Goal: Transaction & Acquisition: Purchase product/service

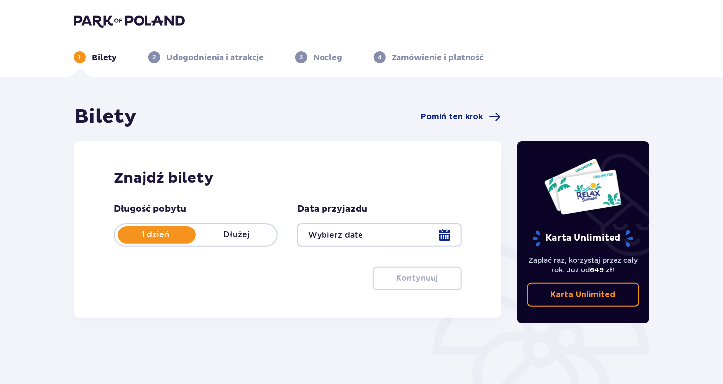
click at [445, 234] on div at bounding box center [380, 235] width 164 height 24
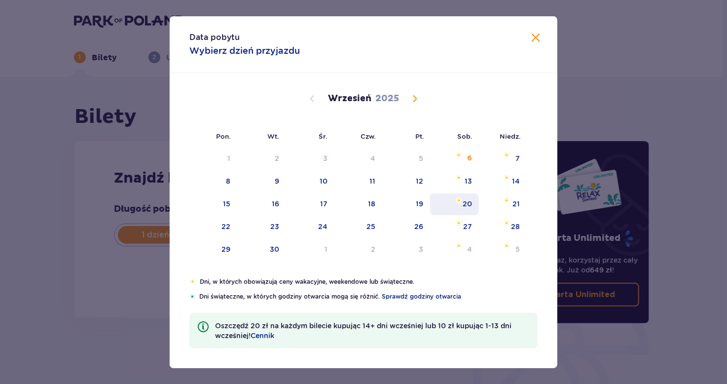
click at [469, 202] on div "20" at bounding box center [467, 204] width 9 height 10
type input "20.09.25"
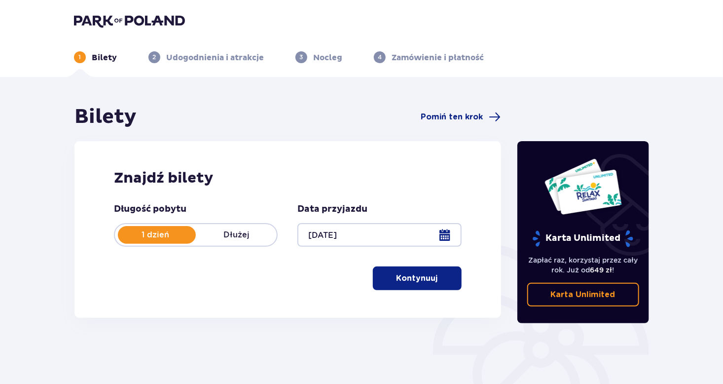
click at [407, 276] on p "Kontynuuj" at bounding box center [417, 278] width 41 height 11
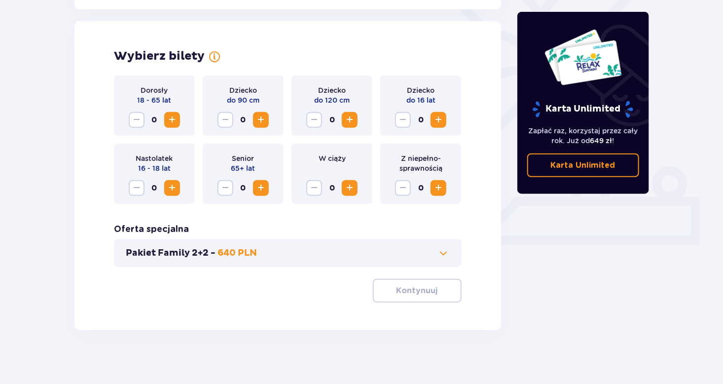
scroll to position [270, 0]
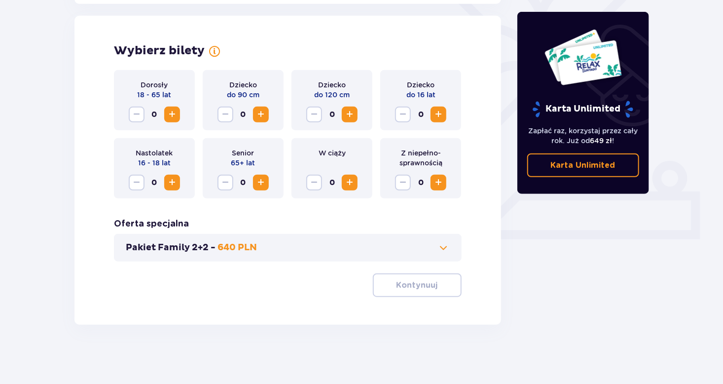
click at [260, 113] on span "Increase" at bounding box center [261, 115] width 12 height 12
click at [351, 113] on span "Increase" at bounding box center [350, 115] width 12 height 12
click at [348, 112] on span "Increase" at bounding box center [350, 115] width 12 height 12
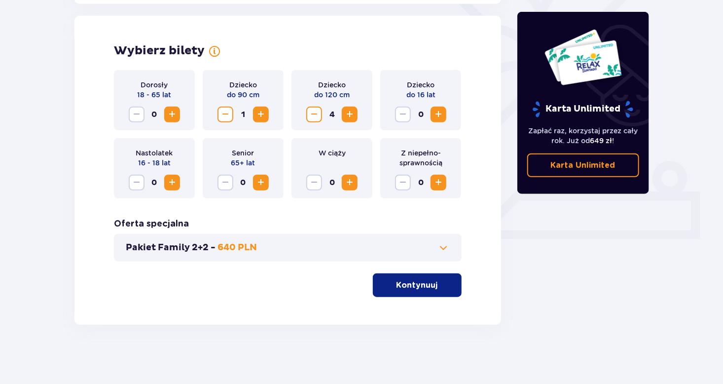
click at [348, 112] on span "Increase" at bounding box center [350, 115] width 12 height 12
click at [439, 114] on span "Increase" at bounding box center [439, 115] width 12 height 12
click at [171, 182] on span "Increase" at bounding box center [172, 183] width 12 height 12
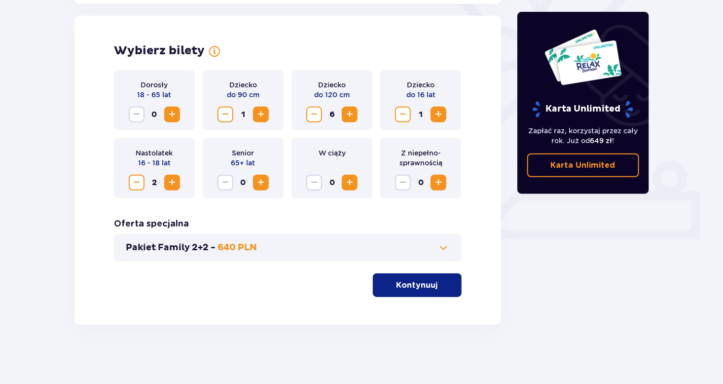
click at [171, 182] on span "Increase" at bounding box center [172, 183] width 12 height 12
click at [261, 183] on span "Increase" at bounding box center [261, 183] width 12 height 12
click at [349, 182] on span "Increase" at bounding box center [350, 183] width 12 height 12
click at [172, 114] on span "Increase" at bounding box center [172, 115] width 12 height 12
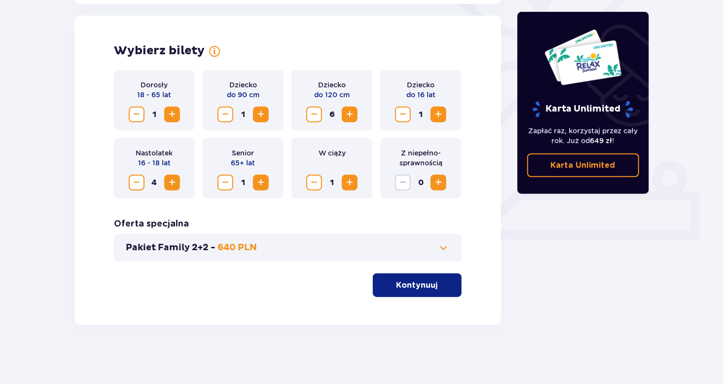
click at [172, 113] on span "Increase" at bounding box center [172, 115] width 12 height 12
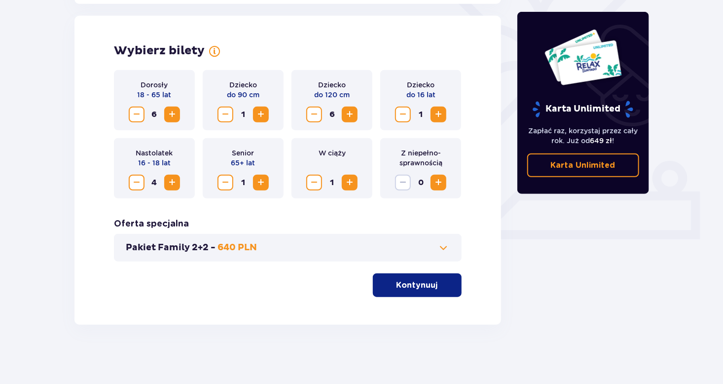
click at [172, 113] on span "Increase" at bounding box center [172, 115] width 12 height 12
click at [316, 115] on span "Decrease" at bounding box center [314, 115] width 12 height 12
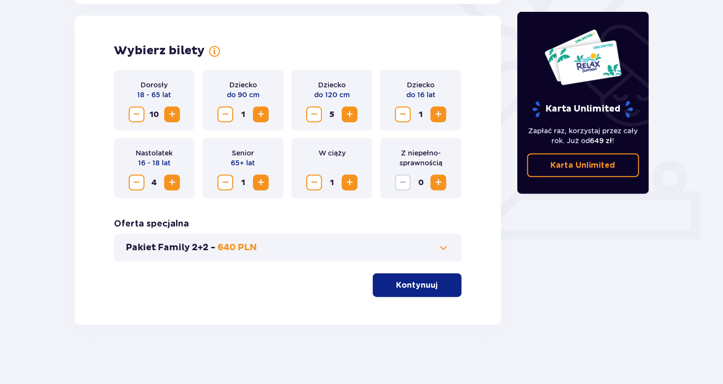
click at [349, 115] on span "Increase" at bounding box center [350, 115] width 12 height 12
click at [138, 114] on span "Decrease" at bounding box center [137, 115] width 12 height 12
click at [407, 284] on p "Kontynuuj" at bounding box center [417, 285] width 41 height 11
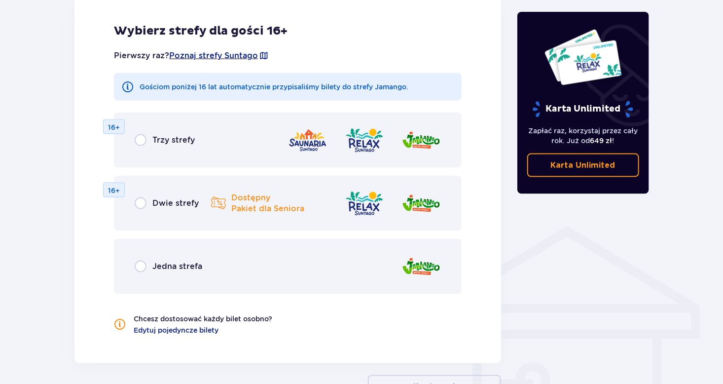
scroll to position [597, 0]
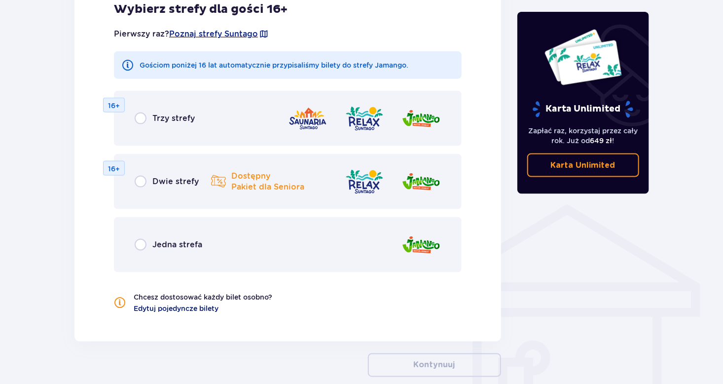
click at [173, 309] on span "Edytuj pojedyncze bilety" at bounding box center [176, 309] width 85 height 10
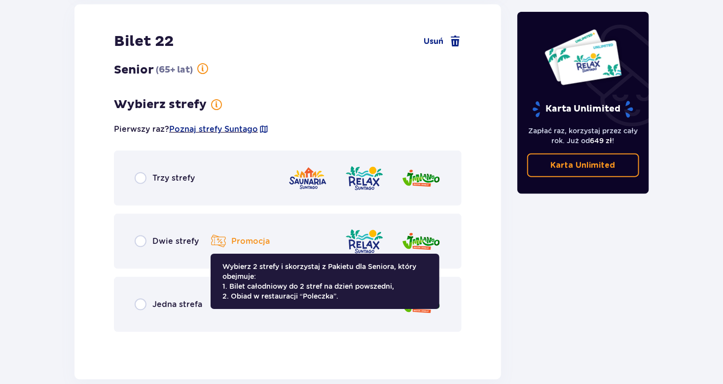
scroll to position [7751, 0]
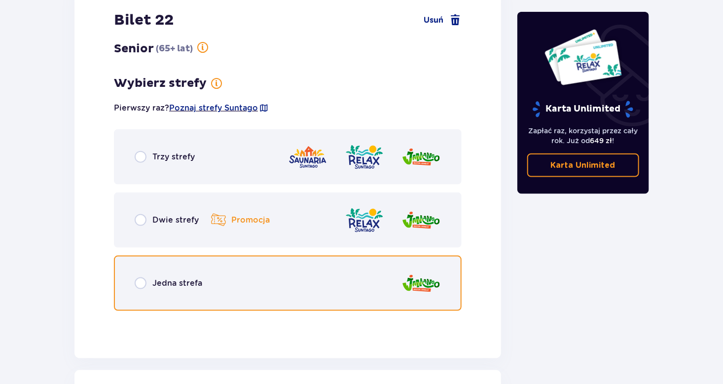
click at [138, 282] on input "radio" at bounding box center [141, 283] width 12 height 12
radio input "true"
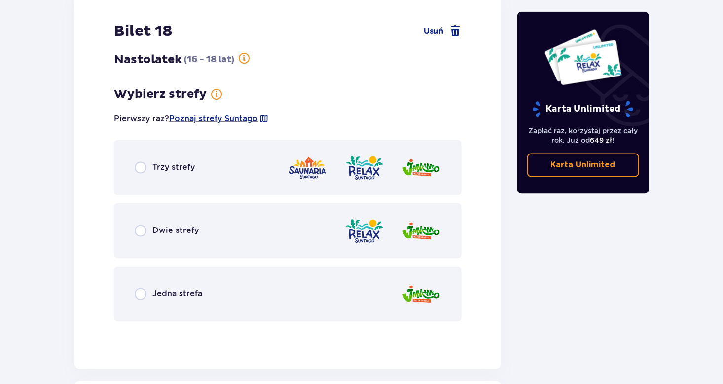
scroll to position [6195, 0]
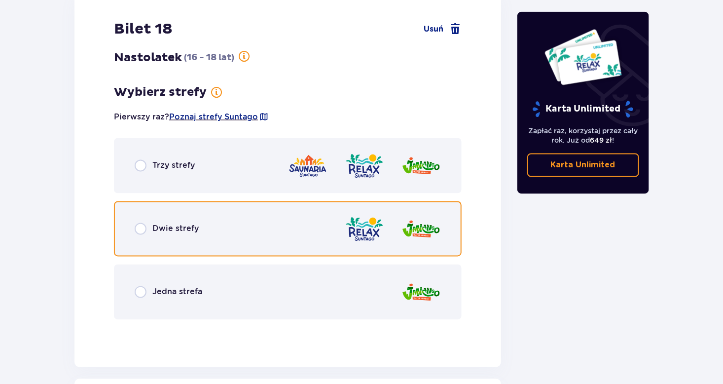
click at [138, 229] on input "radio" at bounding box center [141, 229] width 12 height 12
radio input "true"
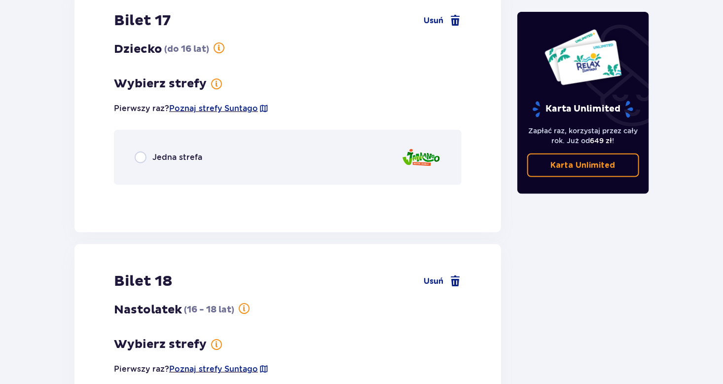
scroll to position [5832, 0]
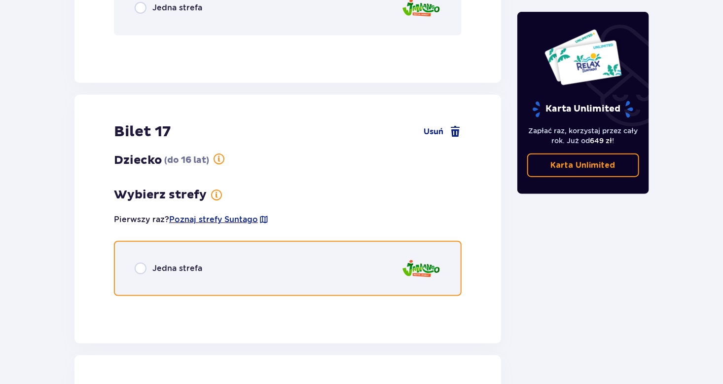
click at [138, 268] on input "radio" at bounding box center [141, 268] width 12 height 12
radio input "true"
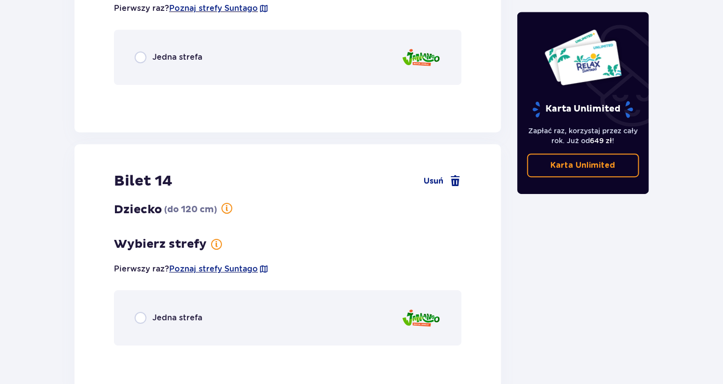
scroll to position [5100, 0]
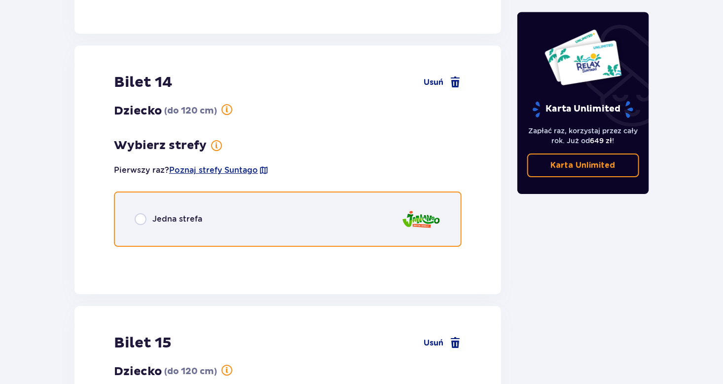
click at [141, 220] on input "radio" at bounding box center [141, 219] width 12 height 12
radio input "true"
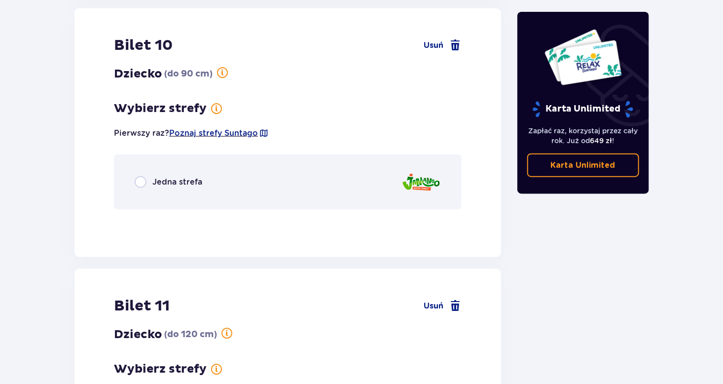
scroll to position [4121, 0]
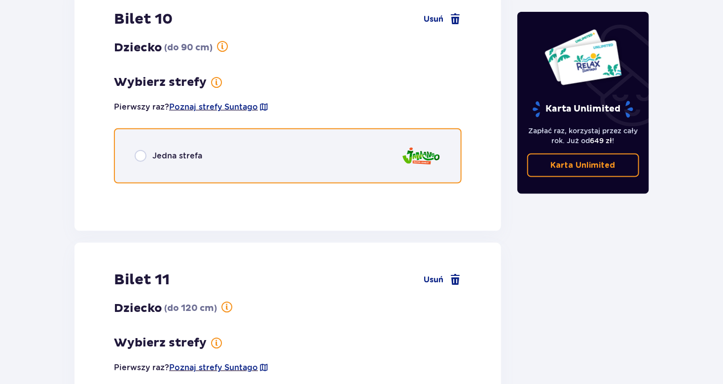
click at [141, 156] on input "radio" at bounding box center [141, 156] width 12 height 12
radio input "true"
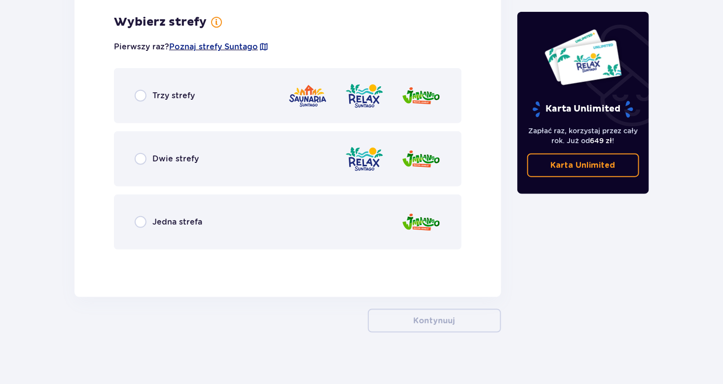
scroll to position [9525, 0]
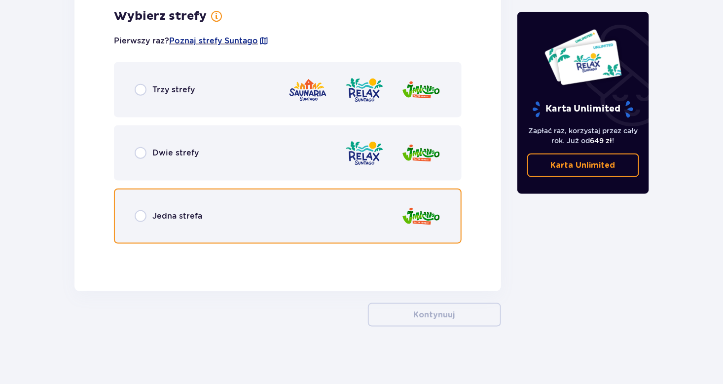
click at [139, 213] on input "radio" at bounding box center [141, 216] width 12 height 12
radio input "true"
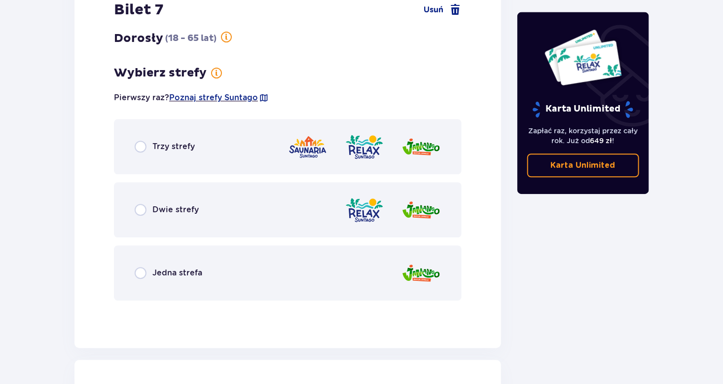
scroll to position [2966, 0]
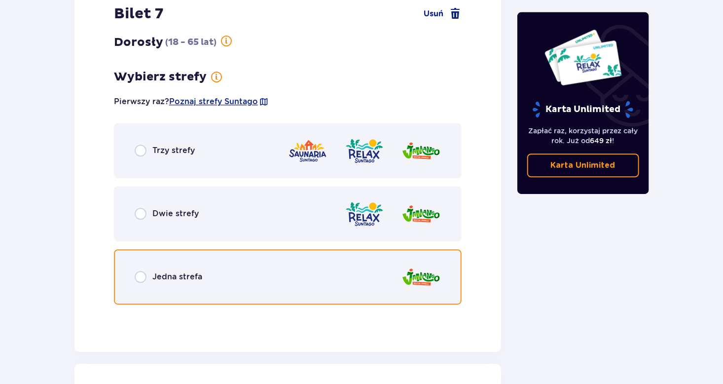
click at [141, 274] on input "radio" at bounding box center [141, 277] width 12 height 12
radio input "true"
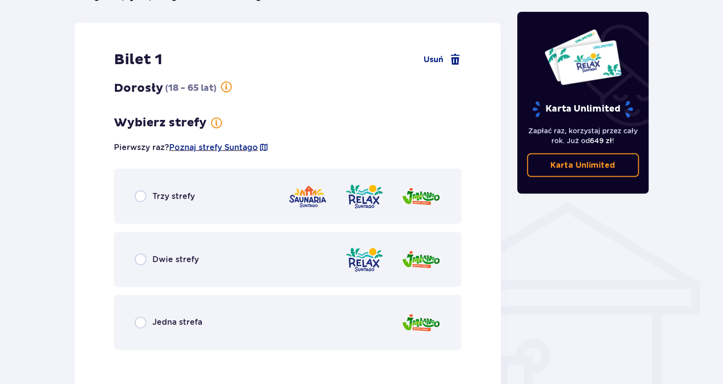
scroll to position [712, 0]
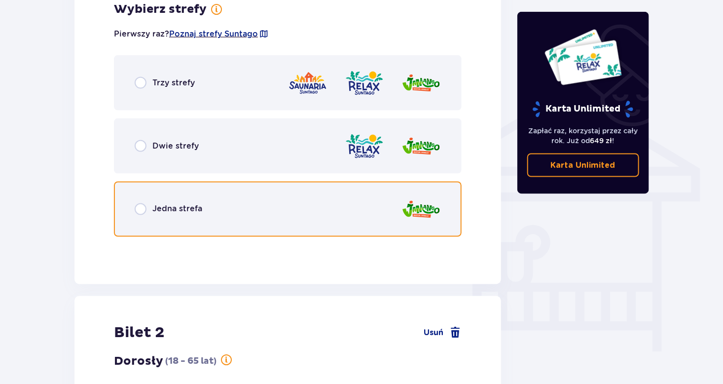
click at [142, 208] on input "radio" at bounding box center [141, 209] width 12 height 12
radio input "true"
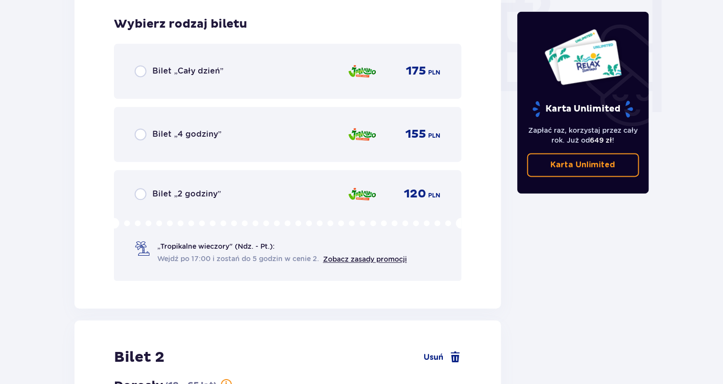
scroll to position [957, 0]
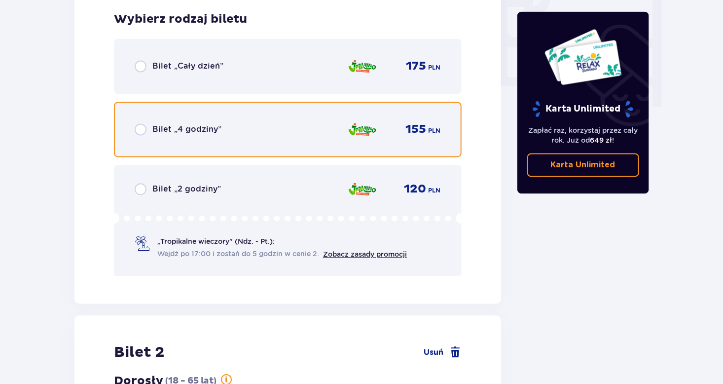
click at [140, 129] on input "radio" at bounding box center [141, 129] width 12 height 12
radio input "true"
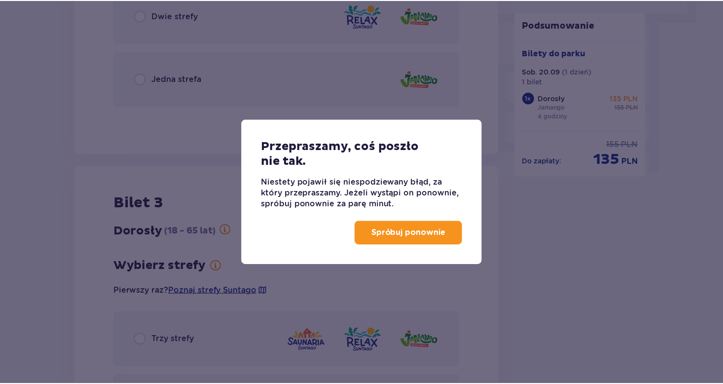
scroll to position [610, 0]
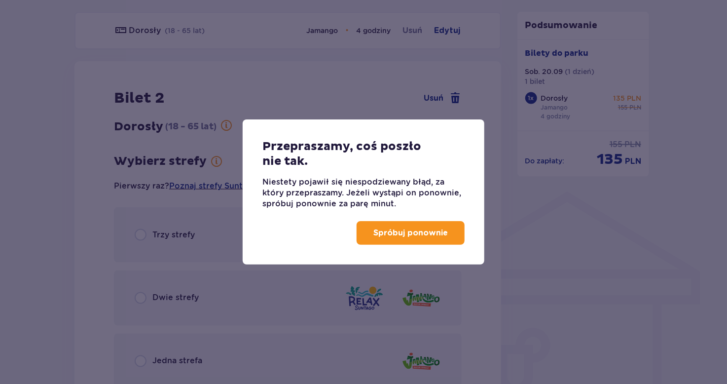
click at [379, 230] on p "Spróbuj ponownie" at bounding box center [410, 232] width 75 height 11
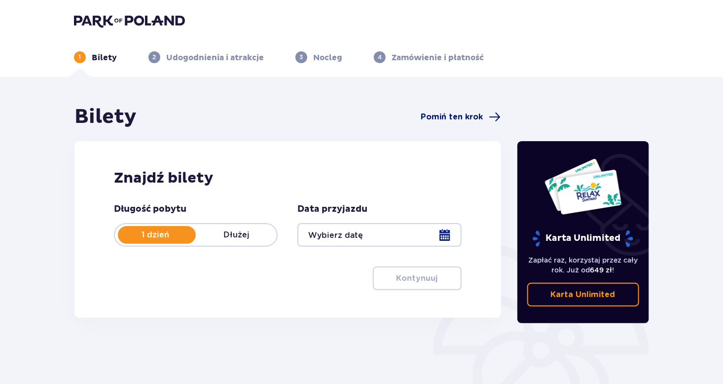
click at [496, 118] on span at bounding box center [495, 117] width 12 height 12
click at [445, 235] on div at bounding box center [380, 235] width 164 height 24
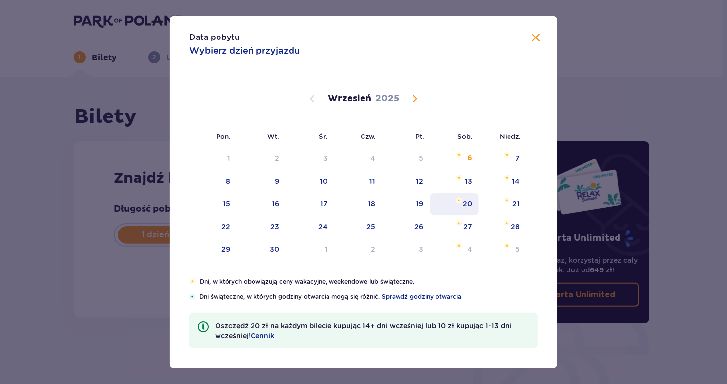
click at [466, 202] on div "20" at bounding box center [467, 204] width 9 height 10
type input "20.09.25"
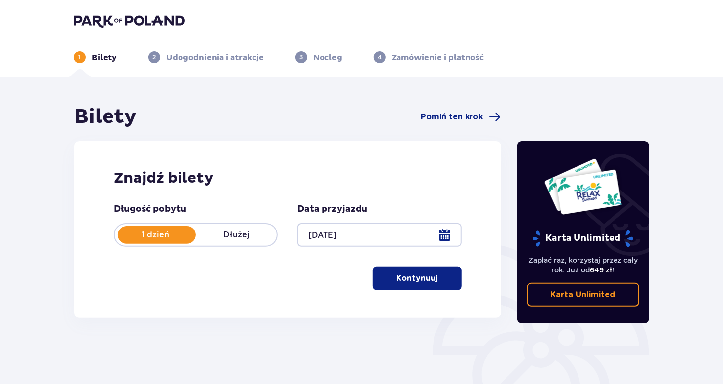
click at [403, 276] on p "Kontynuuj" at bounding box center [417, 278] width 41 height 11
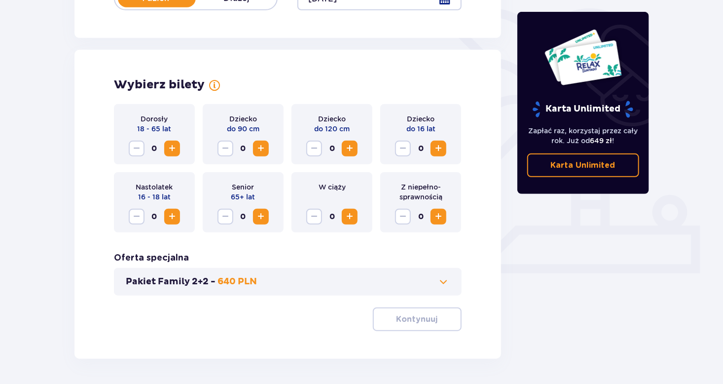
scroll to position [270, 0]
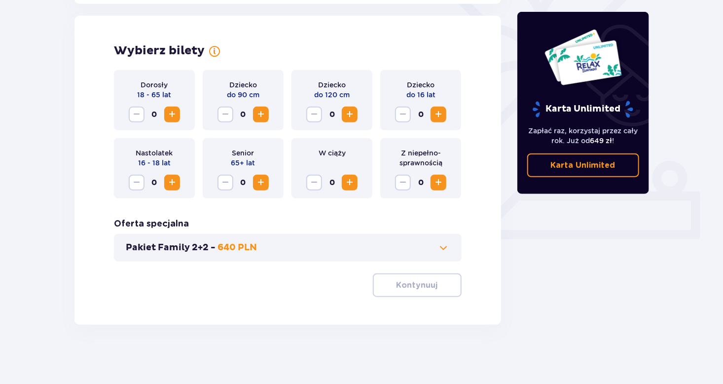
click at [173, 114] on span "Increase" at bounding box center [172, 115] width 12 height 12
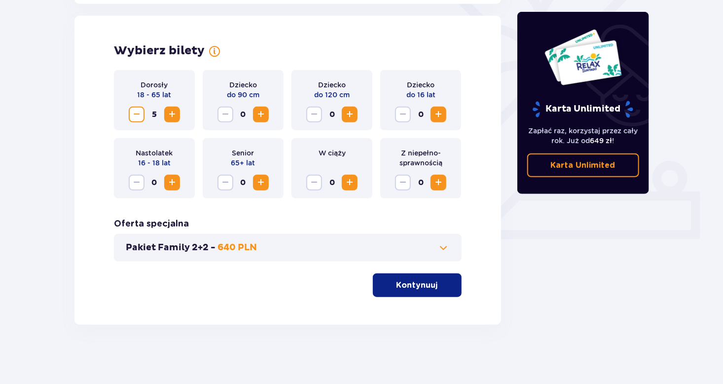
click at [173, 114] on span "Increase" at bounding box center [172, 115] width 12 height 12
click at [262, 114] on span "Increase" at bounding box center [261, 115] width 12 height 12
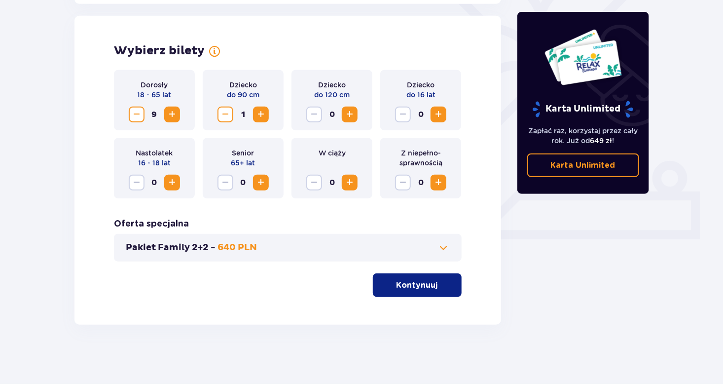
click at [350, 114] on span "Increase" at bounding box center [350, 115] width 12 height 12
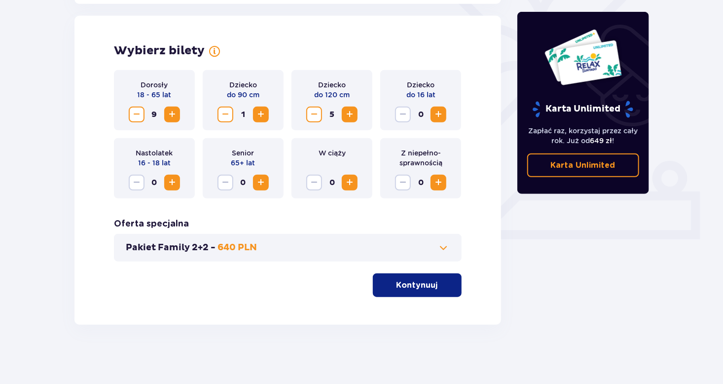
click at [350, 114] on span "Increase" at bounding box center [350, 115] width 12 height 12
click at [439, 114] on span "Increase" at bounding box center [439, 115] width 12 height 12
click at [349, 182] on span "Increase" at bounding box center [350, 183] width 12 height 12
click at [262, 183] on span "Increase" at bounding box center [261, 183] width 12 height 12
click at [173, 182] on span "Increase" at bounding box center [172, 183] width 12 height 12
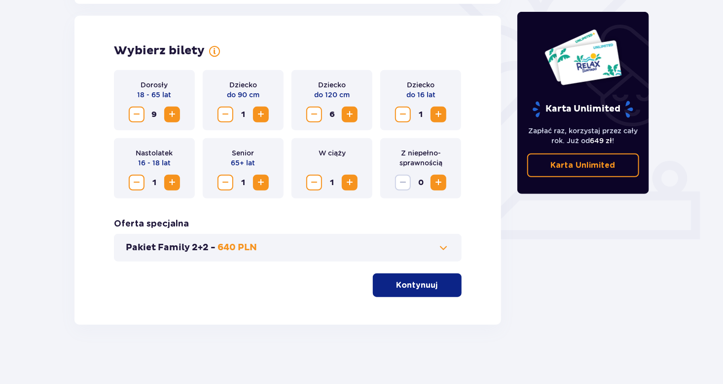
click at [173, 182] on span "Increase" at bounding box center [172, 183] width 12 height 12
click at [437, 286] on span "button" at bounding box center [440, 285] width 12 height 12
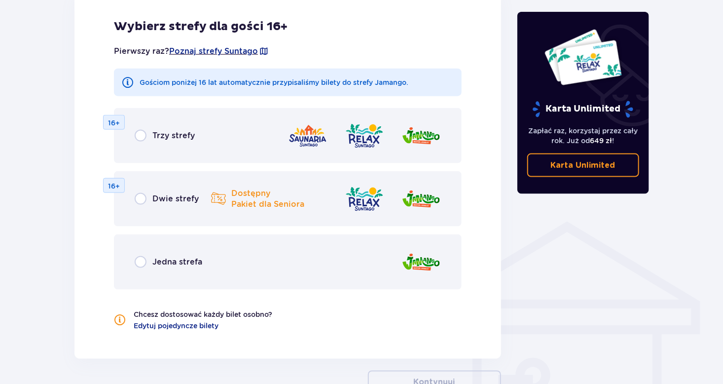
scroll to position [597, 0]
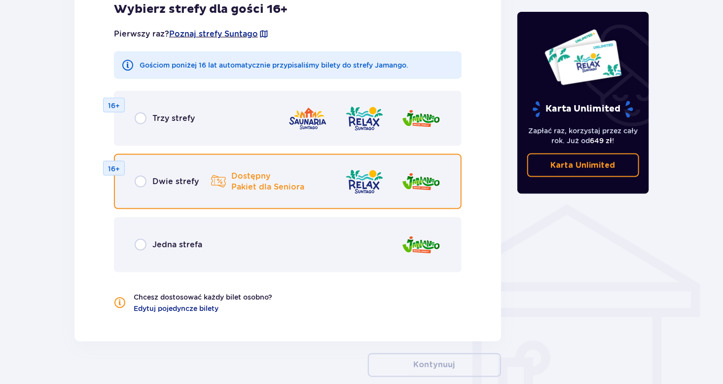
click at [141, 181] on input "radio" at bounding box center [141, 182] width 12 height 12
radio input "true"
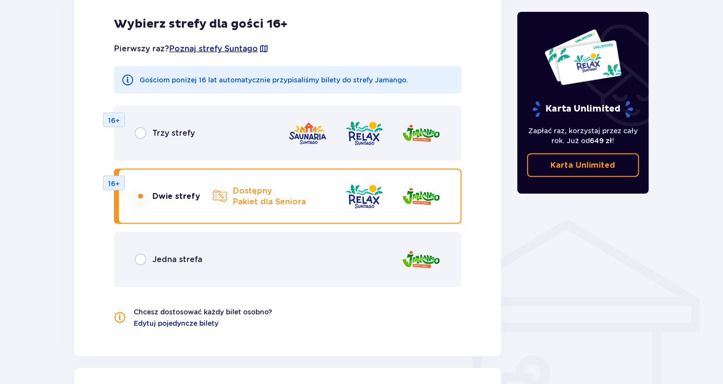
scroll to position [562, 0]
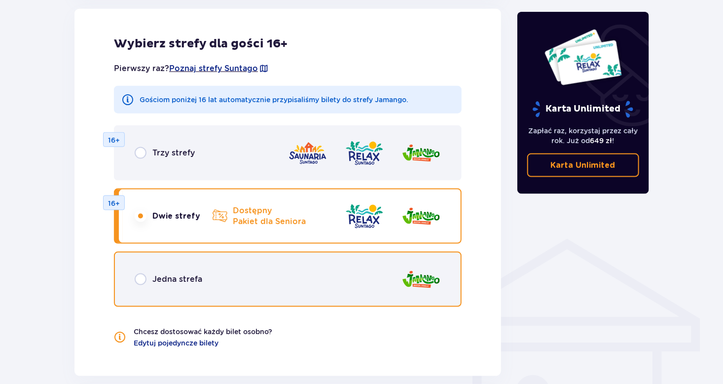
click at [140, 280] on input "radio" at bounding box center [141, 279] width 12 height 12
radio input "true"
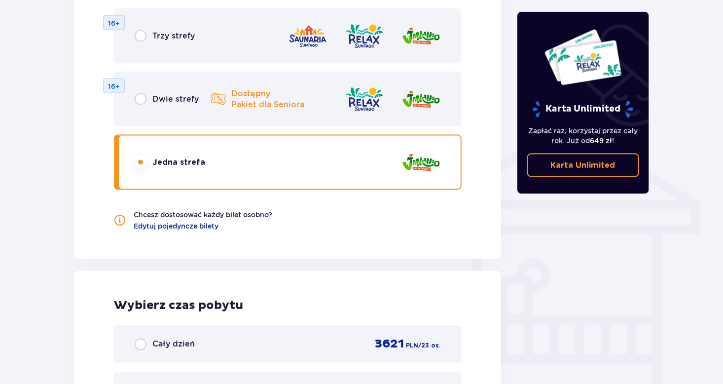
scroll to position [680, 0]
click at [140, 162] on input "radio" at bounding box center [141, 162] width 12 height 12
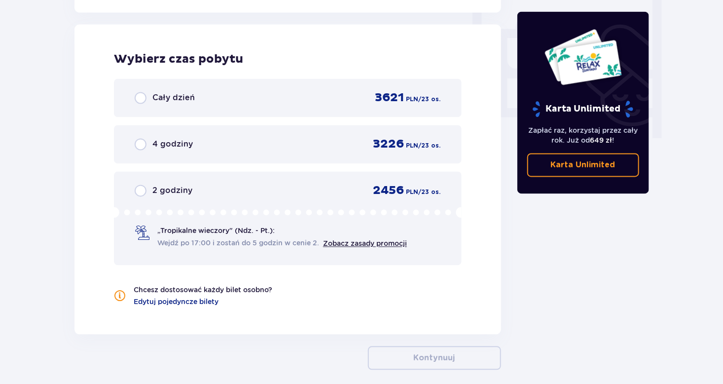
scroll to position [927, 0]
click at [173, 298] on span "Edytuj pojedyncze bilety" at bounding box center [176, 301] width 85 height 10
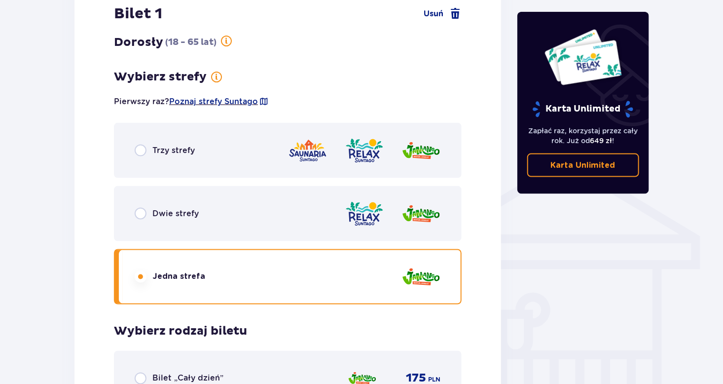
scroll to position [646, 0]
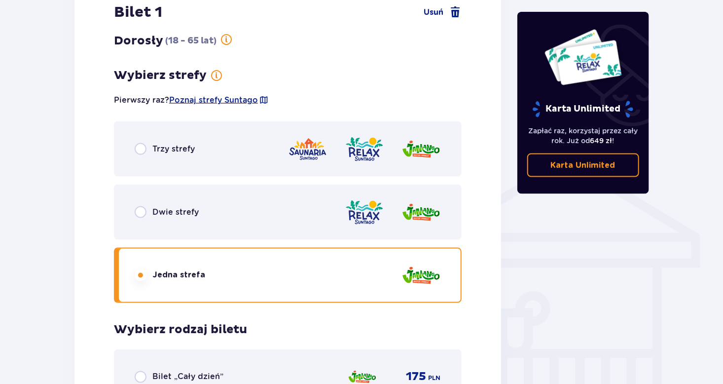
click at [141, 274] on input "radio" at bounding box center [141, 275] width 12 height 12
radio input "true"
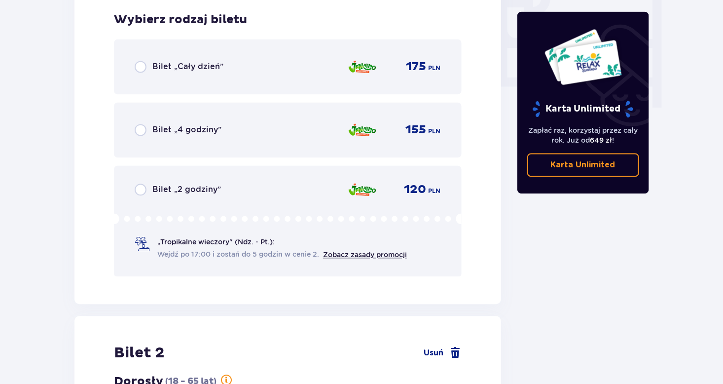
scroll to position [957, 0]
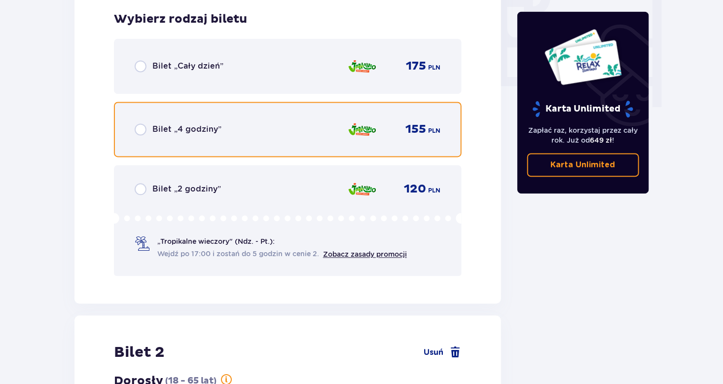
click at [141, 130] on input "radio" at bounding box center [141, 129] width 12 height 12
radio input "true"
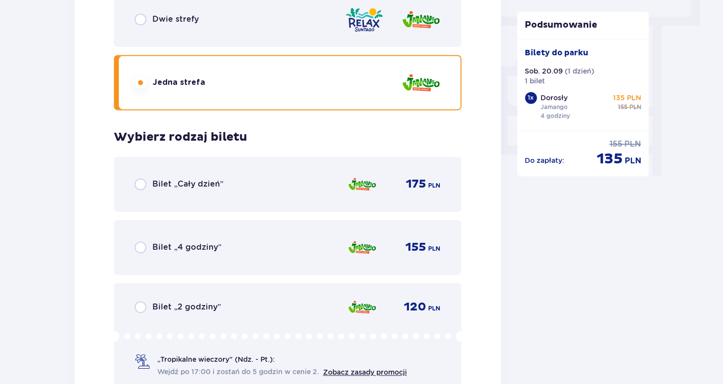
scroll to position [906, 0]
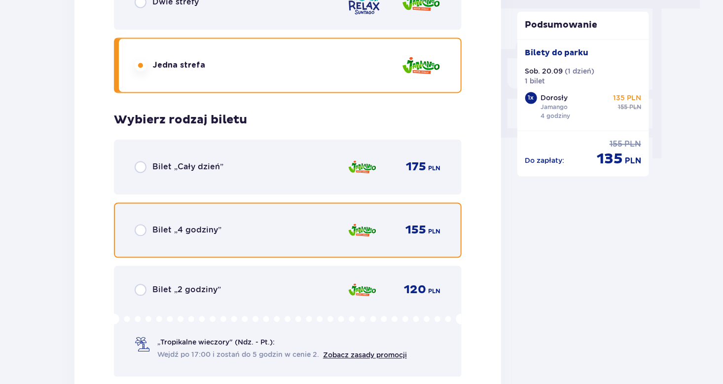
click at [142, 229] on input "radio" at bounding box center [141, 230] width 12 height 12
radio input "true"
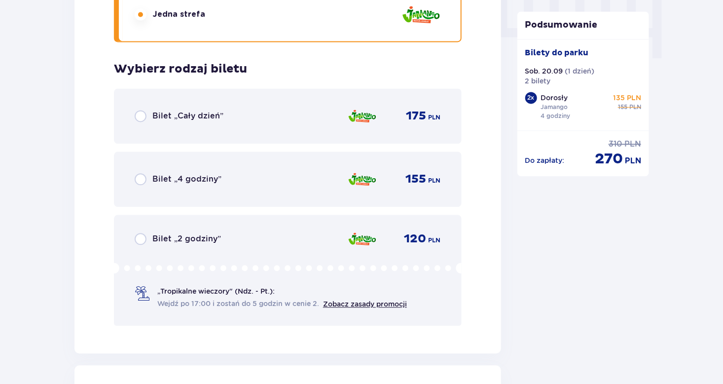
scroll to position [1015, 0]
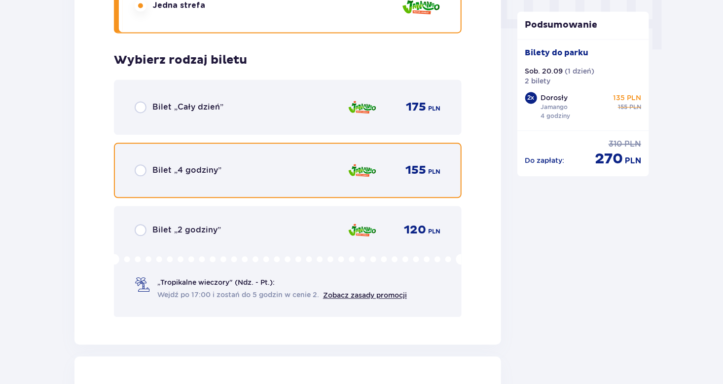
click at [142, 169] on input "radio" at bounding box center [141, 170] width 12 height 12
radio input "true"
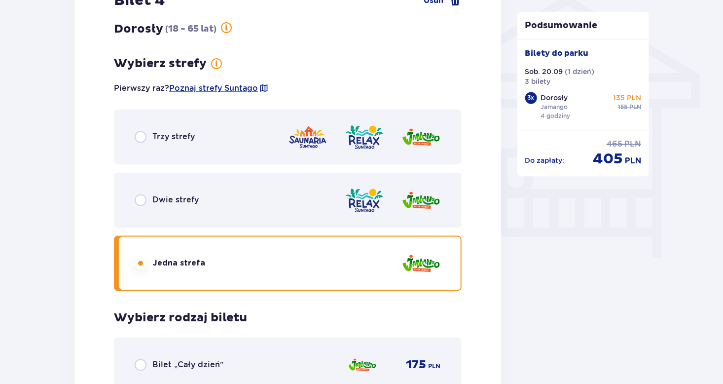
scroll to position [905, 0]
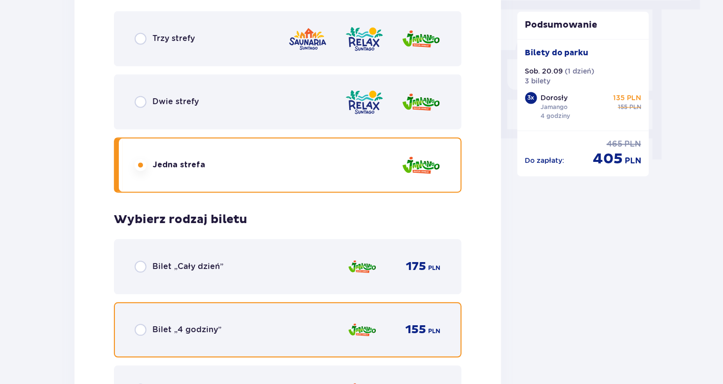
click at [140, 326] on input "radio" at bounding box center [141, 330] width 12 height 12
radio input "true"
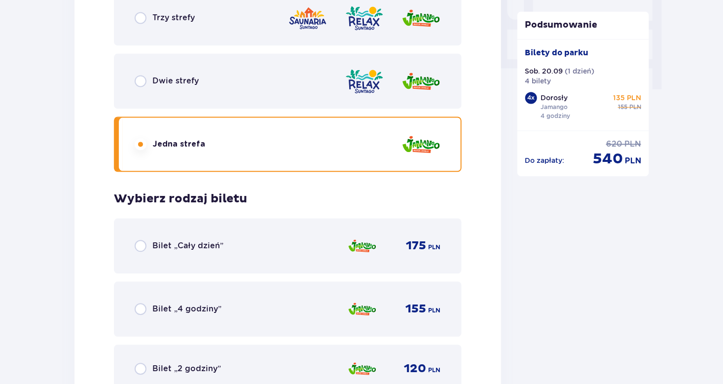
scroll to position [1003, 0]
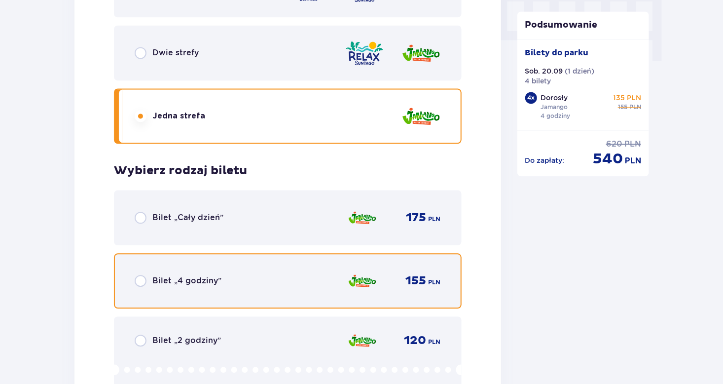
click at [140, 279] on input "radio" at bounding box center [141, 281] width 12 height 12
radio input "true"
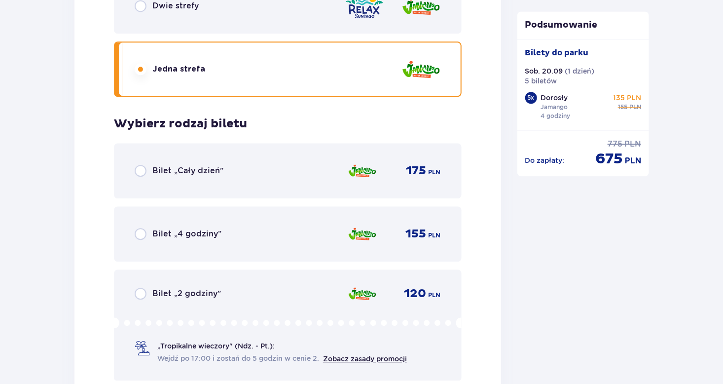
scroll to position [1101, 0]
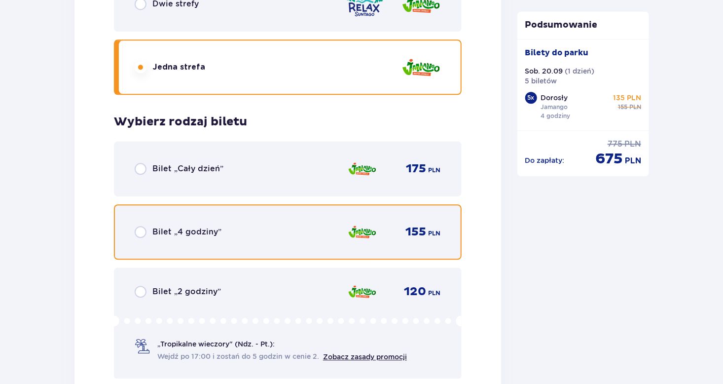
click at [142, 230] on input "radio" at bounding box center [141, 232] width 12 height 12
radio input "true"
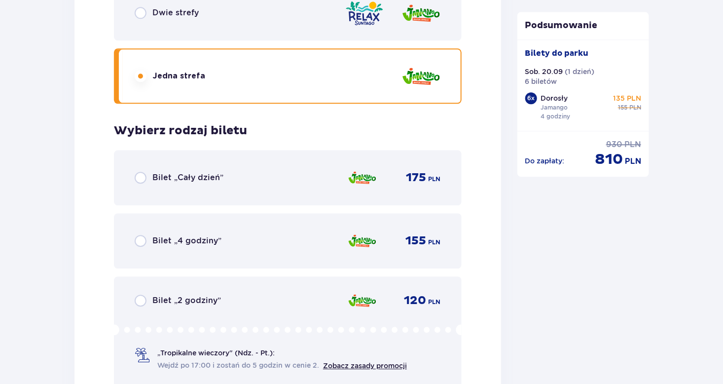
scroll to position [1151, 0]
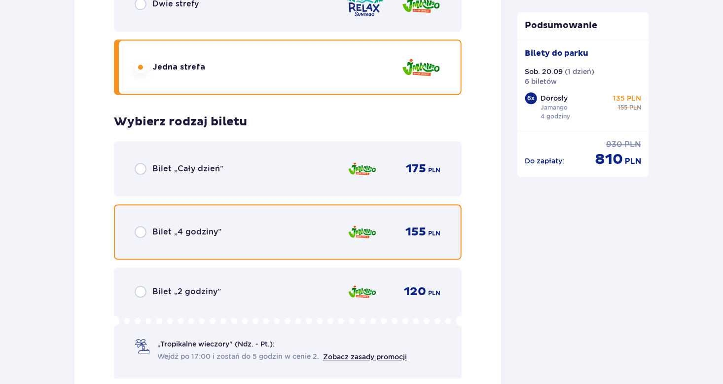
click at [140, 231] on input "radio" at bounding box center [141, 232] width 12 height 12
radio input "true"
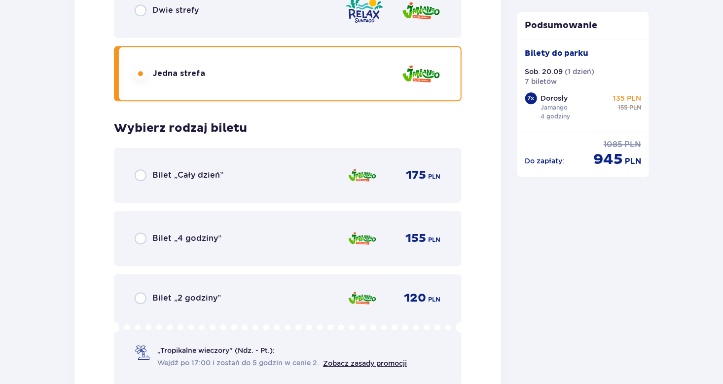
scroll to position [1199, 0]
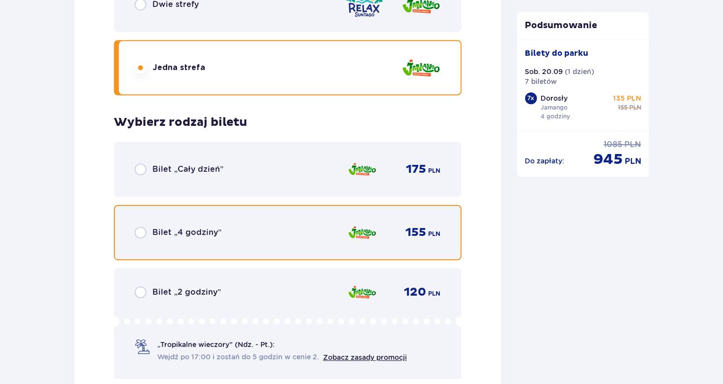
click at [140, 231] on input "radio" at bounding box center [141, 232] width 12 height 12
radio input "true"
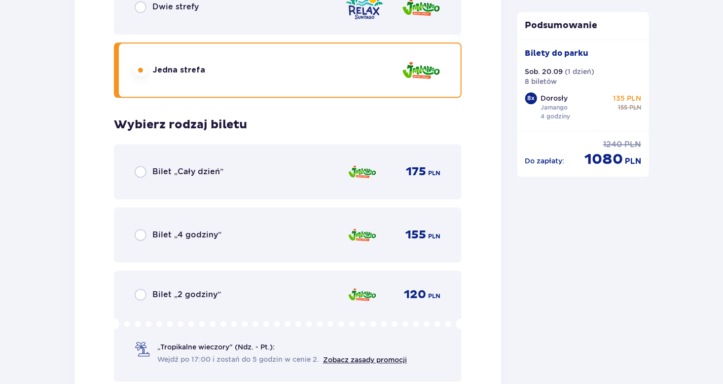
scroll to position [1248, 0]
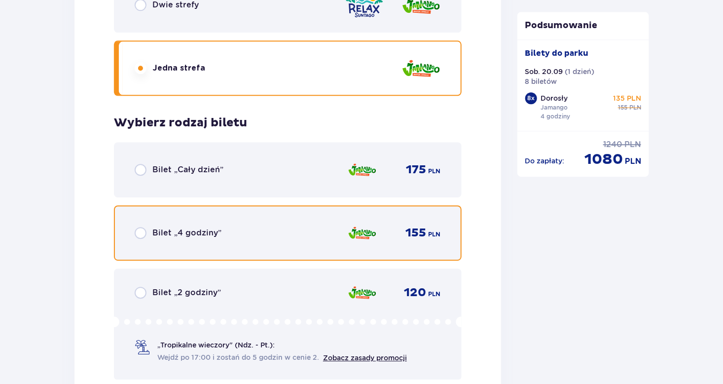
click at [140, 231] on input "radio" at bounding box center [141, 233] width 12 height 12
radio input "true"
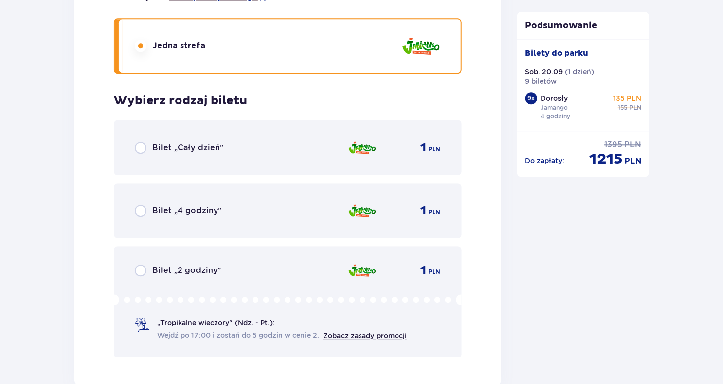
scroll to position [1198, 0]
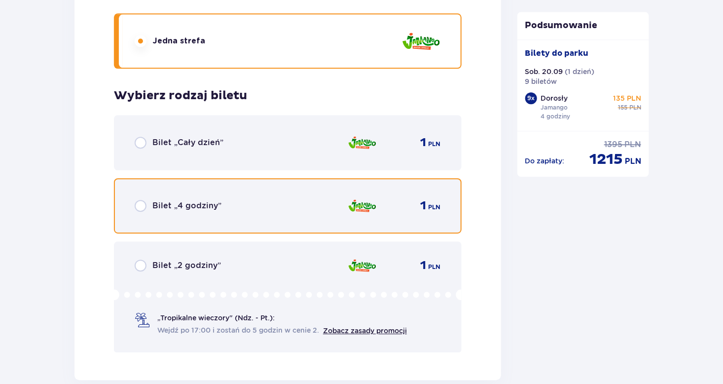
click at [141, 203] on input "radio" at bounding box center [141, 206] width 12 height 12
radio input "true"
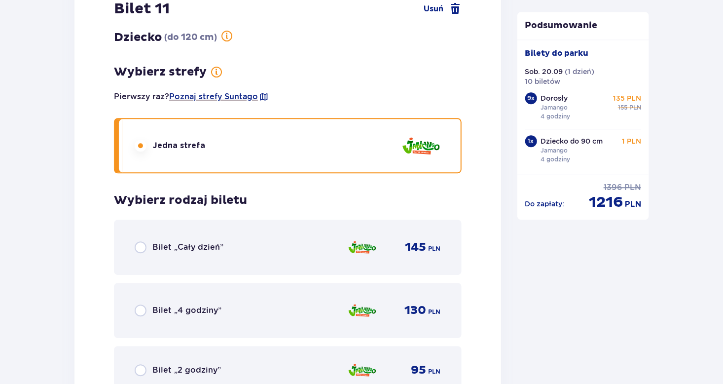
scroll to position [1198, 0]
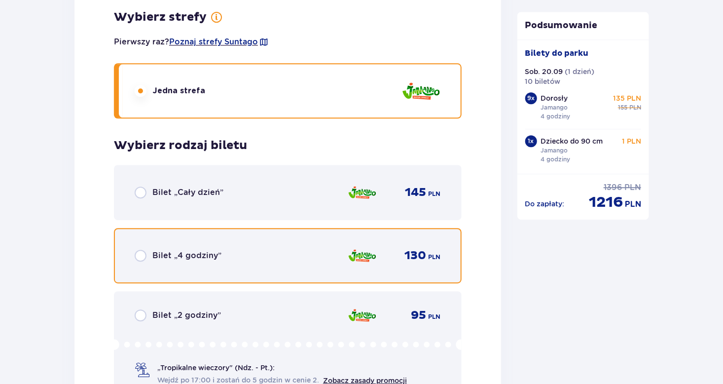
click at [139, 252] on input "radio" at bounding box center [141, 256] width 12 height 12
radio input "true"
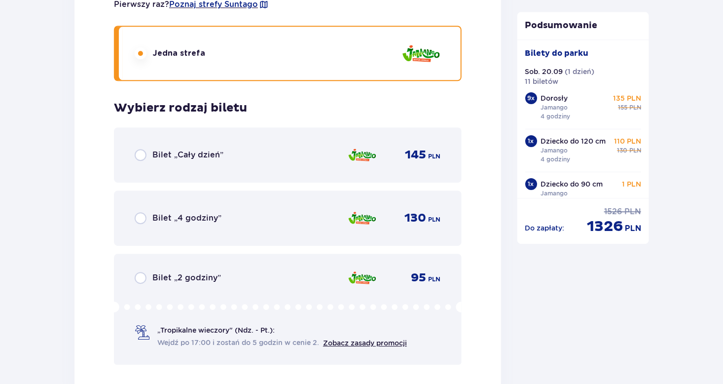
scroll to position [1297, 0]
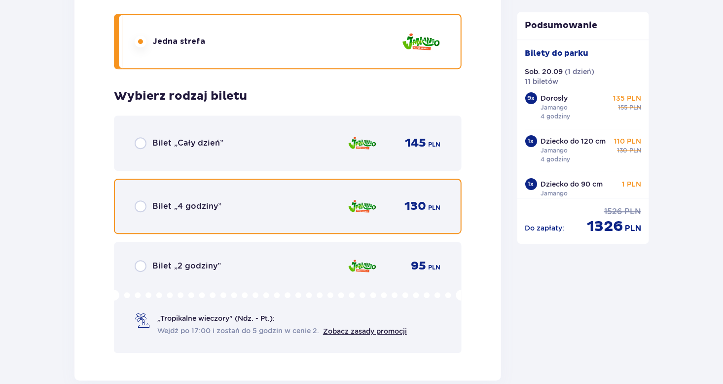
click at [141, 201] on input "radio" at bounding box center [141, 206] width 12 height 12
radio input "true"
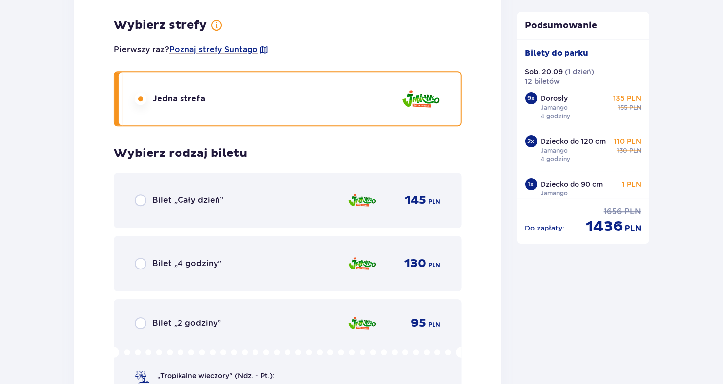
scroll to position [1296, 0]
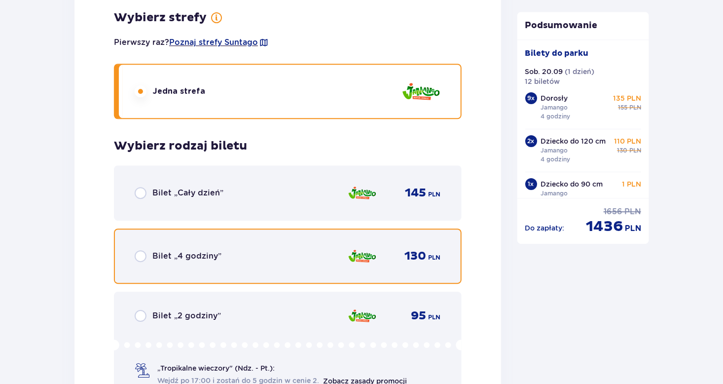
click at [140, 253] on input "radio" at bounding box center [141, 256] width 12 height 12
radio input "true"
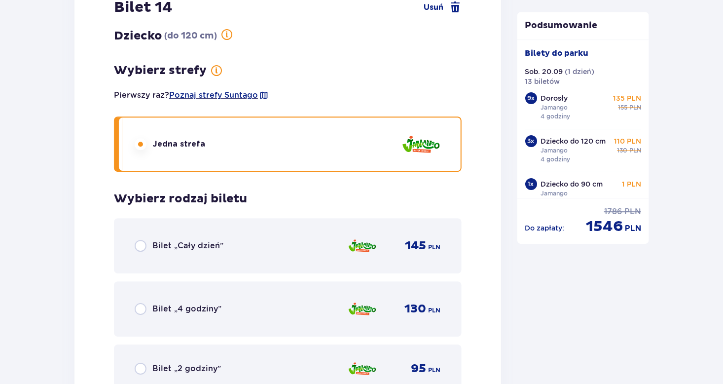
scroll to position [1345, 0]
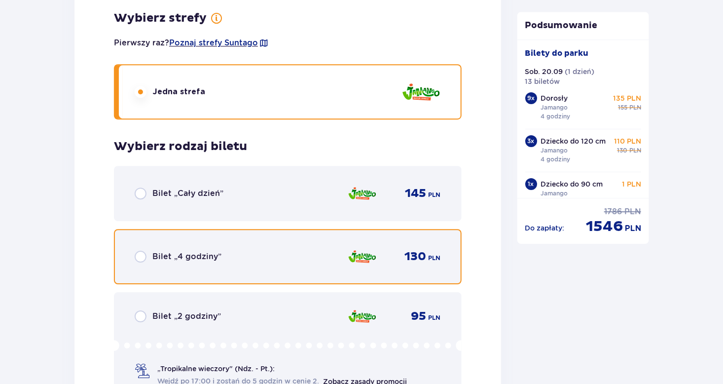
click at [140, 252] on input "radio" at bounding box center [141, 257] width 12 height 12
radio input "true"
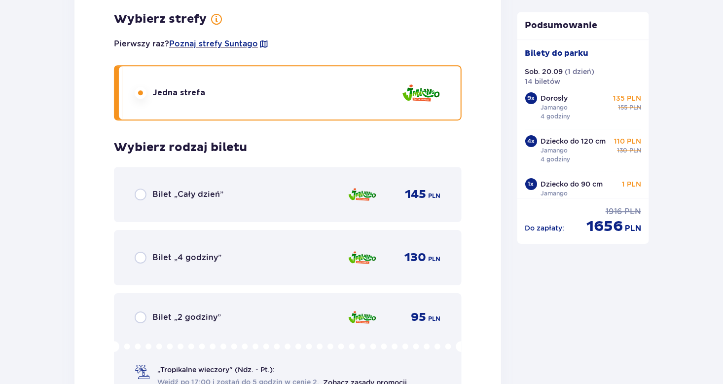
scroll to position [1394, 0]
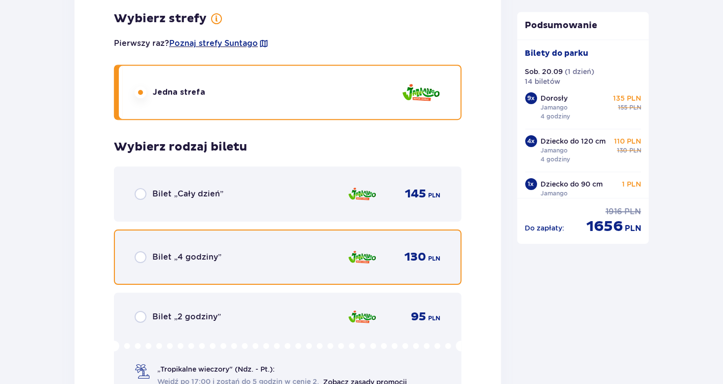
click at [140, 252] on input "radio" at bounding box center [141, 257] width 12 height 12
radio input "true"
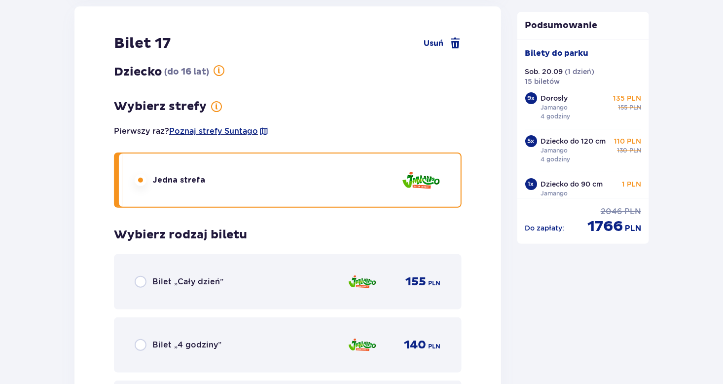
scroll to position [1887, 0]
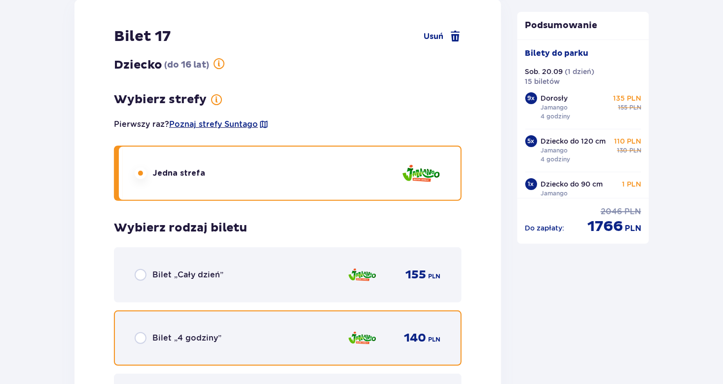
click at [140, 332] on input "radio" at bounding box center [141, 338] width 12 height 12
radio input "true"
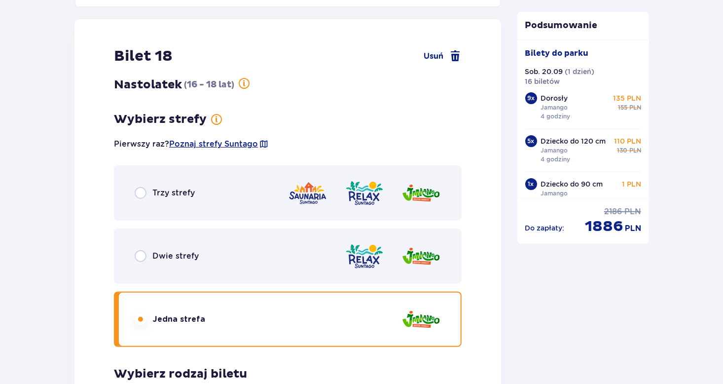
scroll to position [1868, 0]
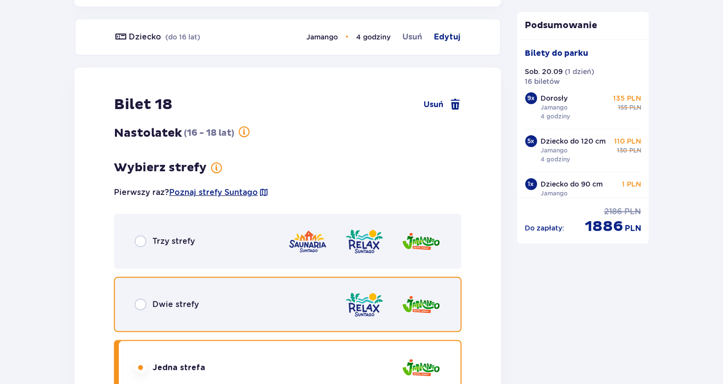
click at [142, 298] on input "radio" at bounding box center [141, 304] width 12 height 12
radio input "true"
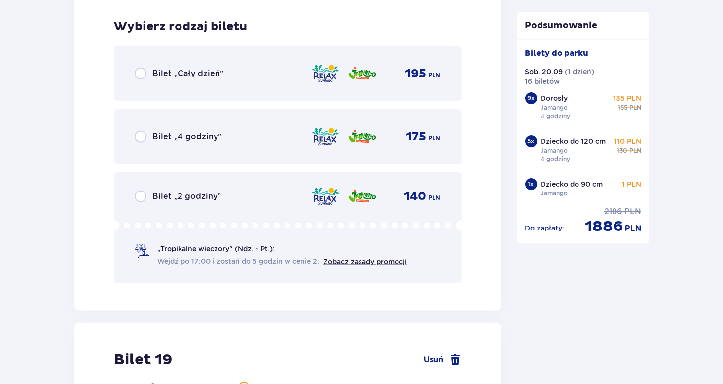
scroll to position [2264, 0]
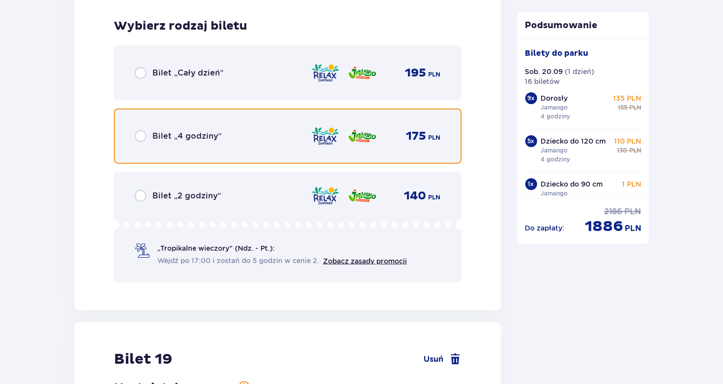
click at [140, 130] on input "radio" at bounding box center [141, 136] width 12 height 12
radio input "true"
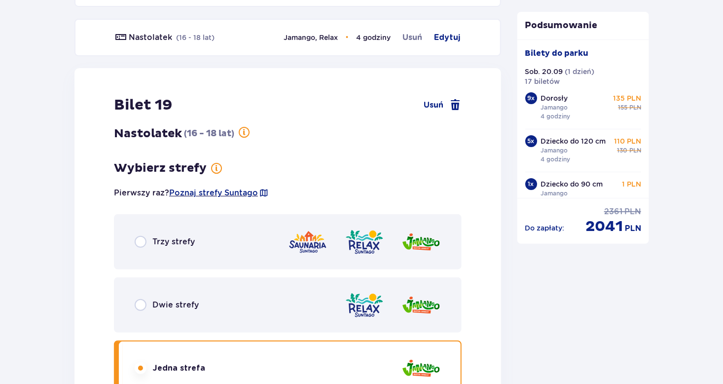
scroll to position [1966, 0]
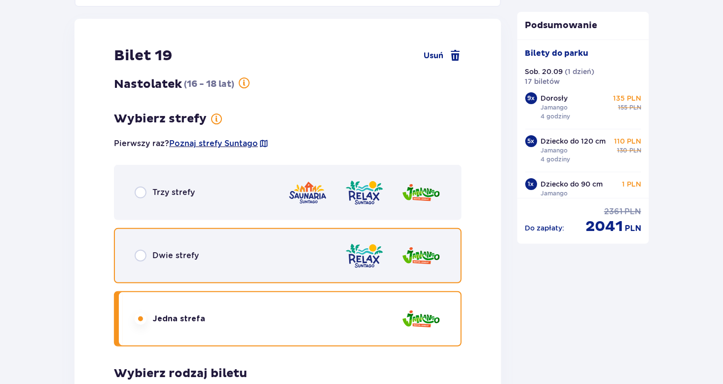
click at [140, 250] on input "radio" at bounding box center [141, 256] width 12 height 12
radio input "true"
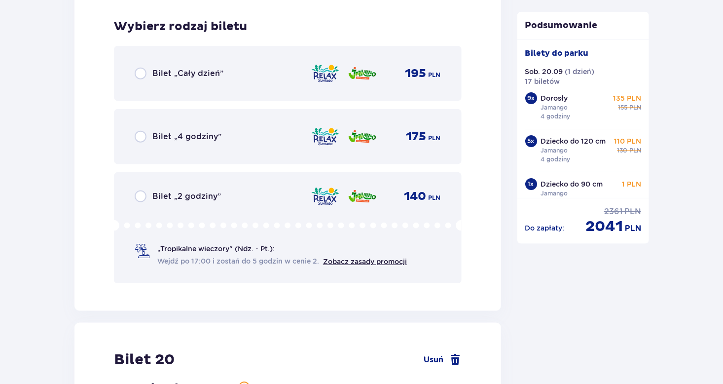
scroll to position [2362, 0]
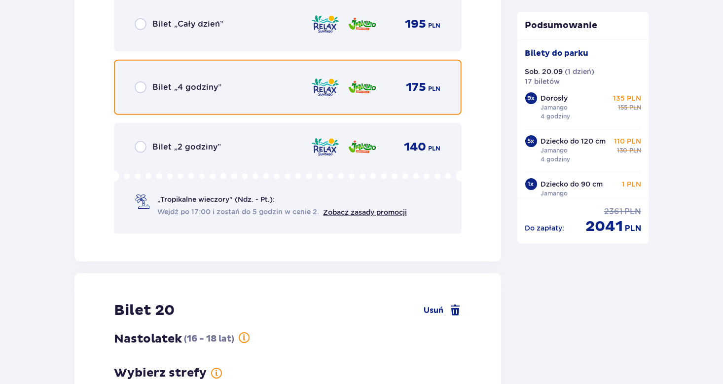
click at [140, 81] on input "radio" at bounding box center [141, 87] width 12 height 12
radio input "true"
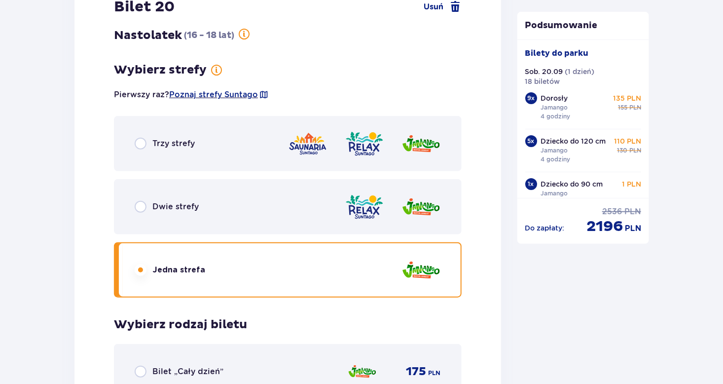
scroll to position [2114, 0]
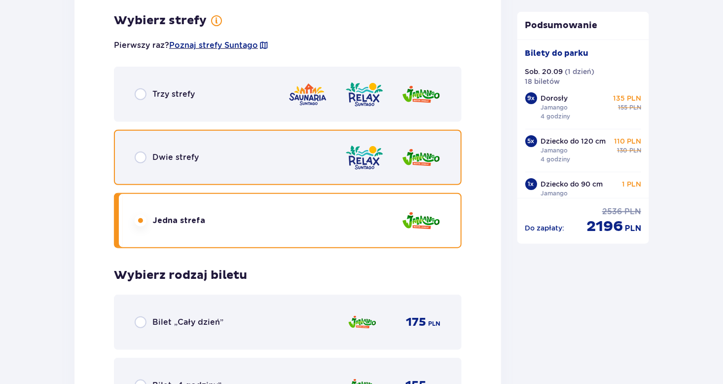
click at [140, 151] on input "radio" at bounding box center [141, 157] width 12 height 12
radio input "true"
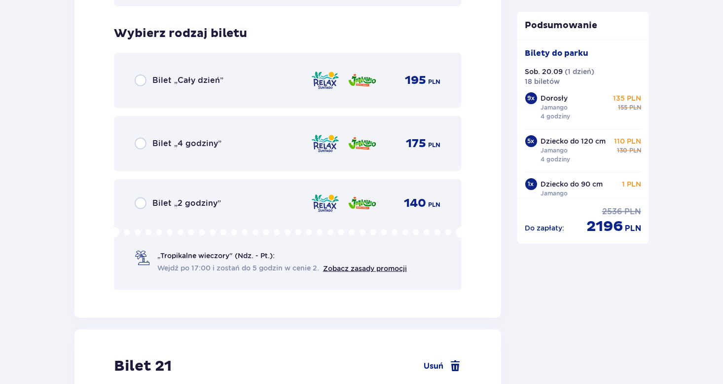
scroll to position [2362, 0]
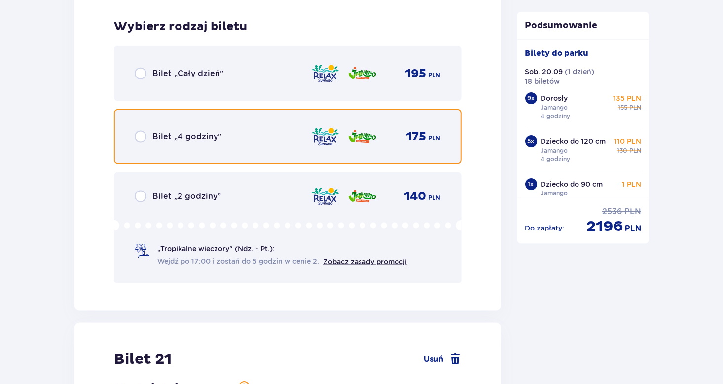
click at [140, 131] on input "radio" at bounding box center [141, 137] width 12 height 12
radio input "true"
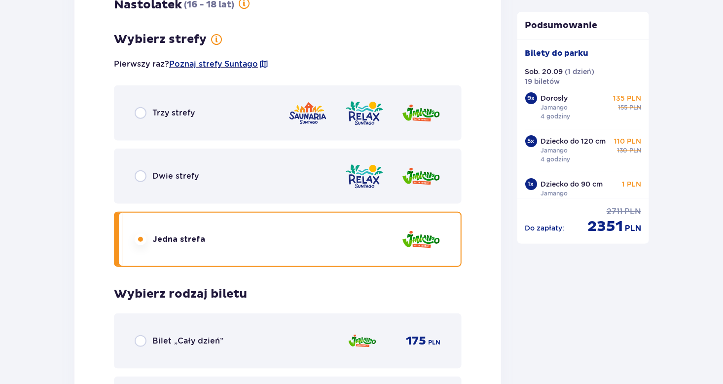
scroll to position [2163, 0]
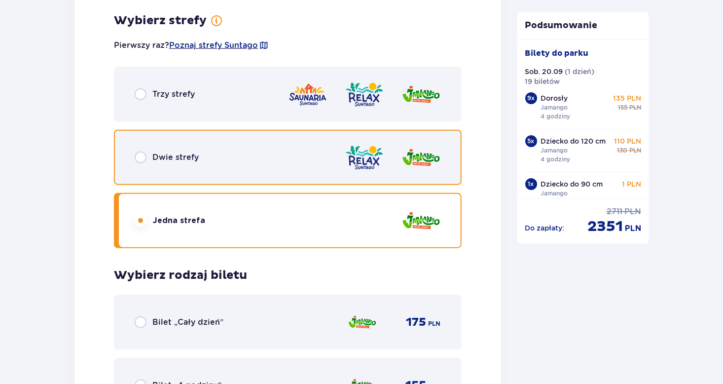
click at [141, 151] on input "radio" at bounding box center [141, 157] width 12 height 12
radio input "true"
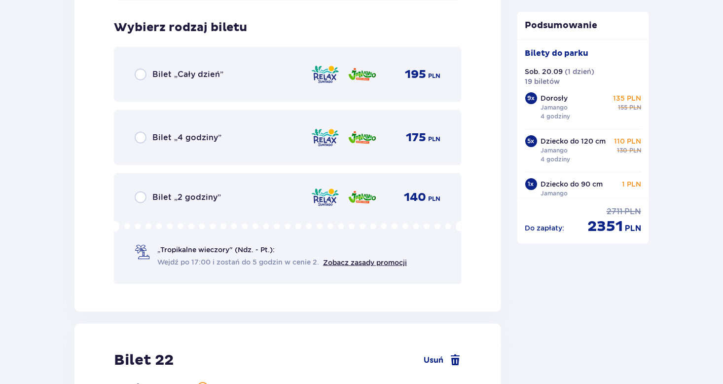
scroll to position [2411, 0]
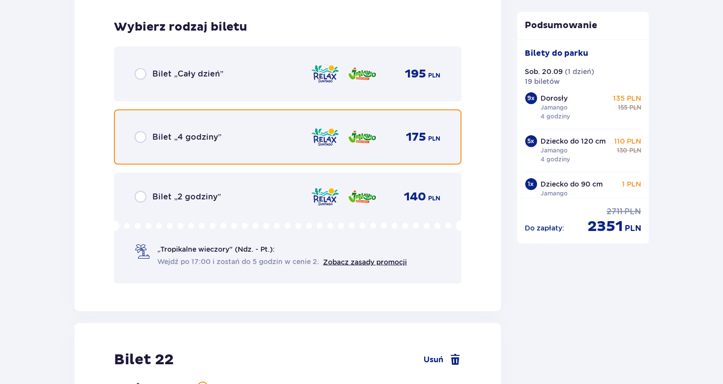
click at [139, 131] on input "radio" at bounding box center [141, 137] width 12 height 12
radio input "true"
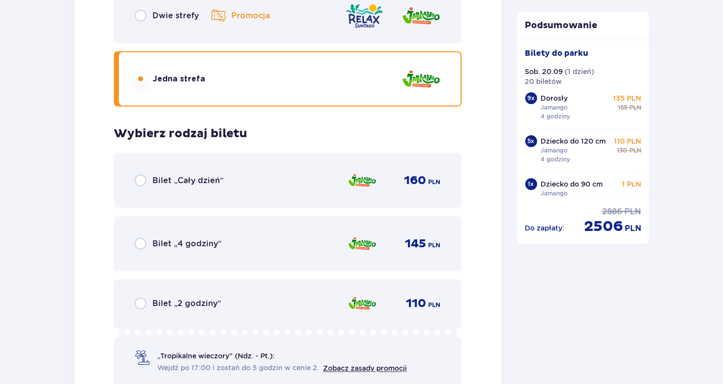
scroll to position [2360, 0]
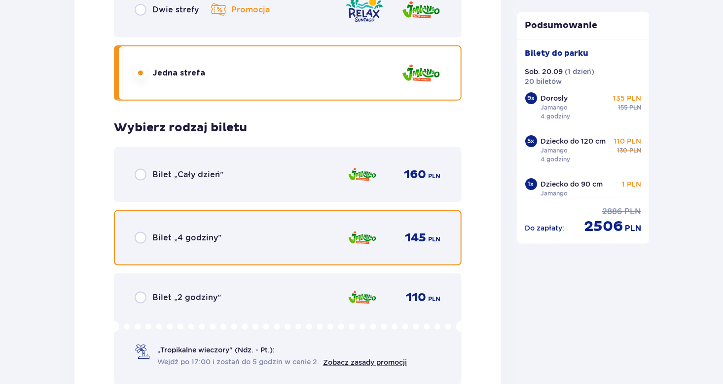
click at [141, 232] on input "radio" at bounding box center [141, 238] width 12 height 12
radio input "true"
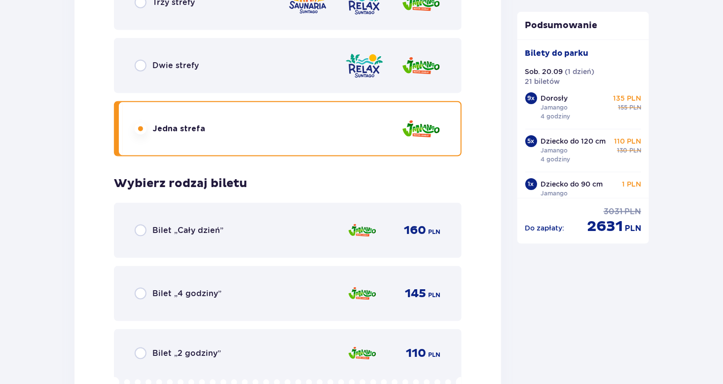
scroll to position [2359, 0]
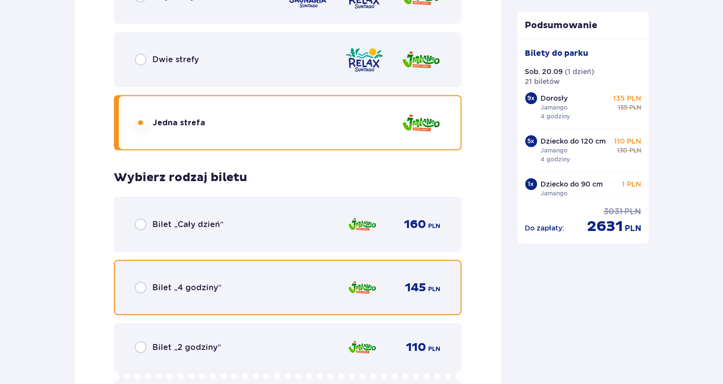
click at [140, 282] on input "radio" at bounding box center [141, 288] width 12 height 12
radio input "true"
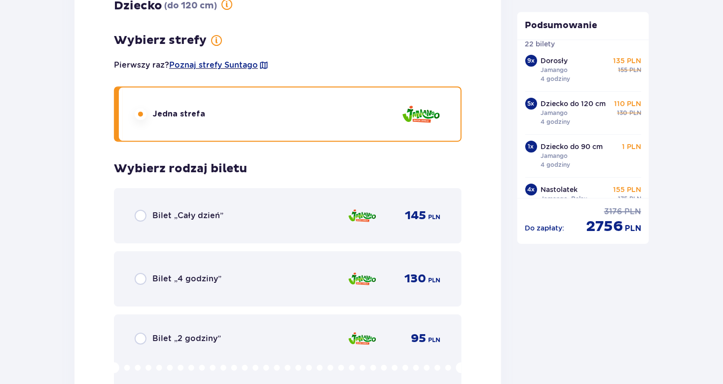
scroll to position [1478, 0]
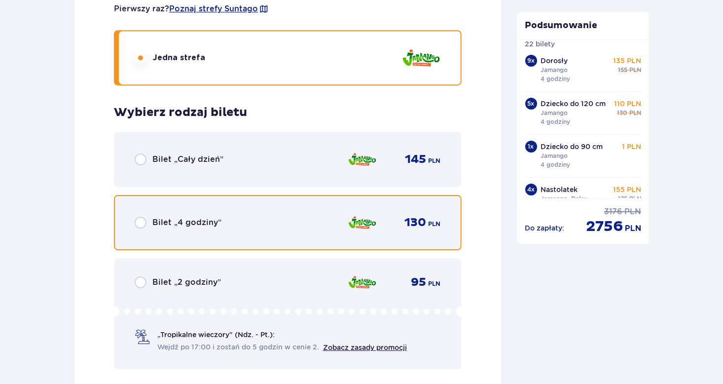
click at [141, 217] on input "radio" at bounding box center [141, 223] width 12 height 12
radio input "true"
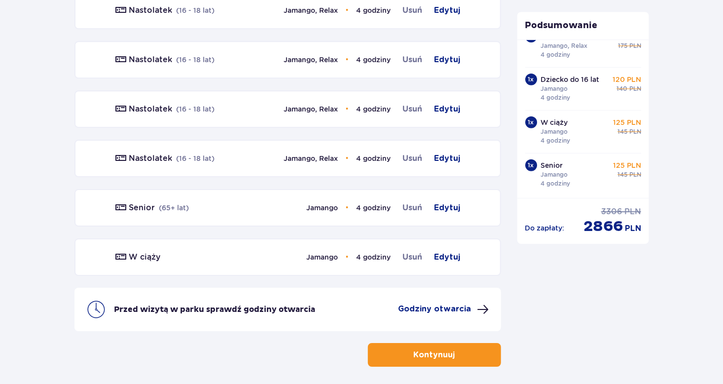
scroll to position [1492, 0]
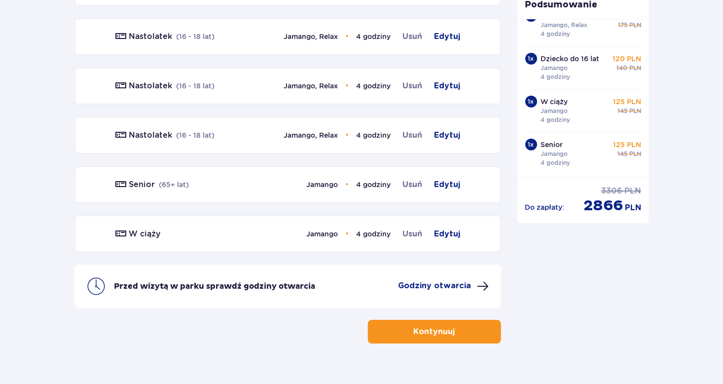
click at [444, 326] on p "Kontynuuj" at bounding box center [434, 331] width 41 height 11
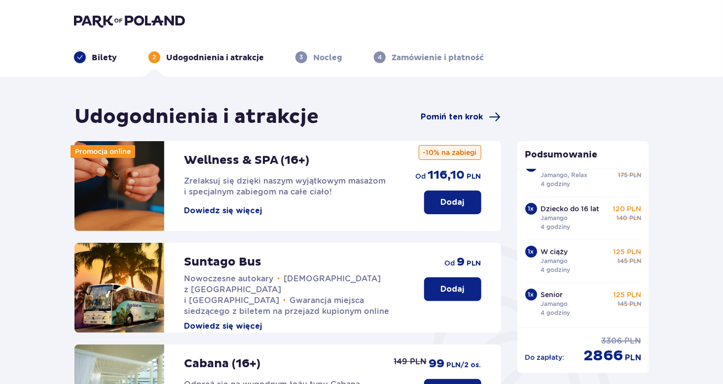
click at [497, 117] on span at bounding box center [495, 117] width 12 height 12
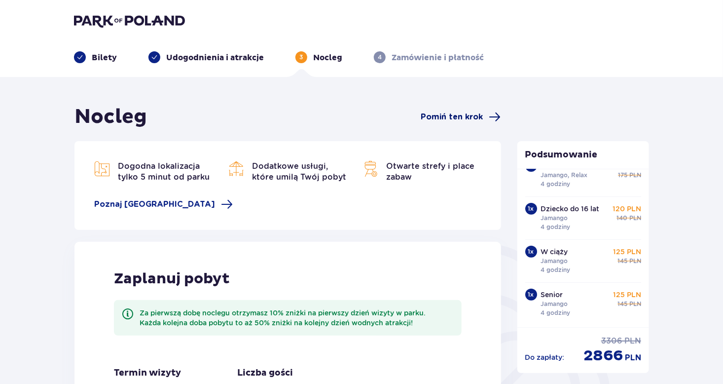
click at [497, 116] on span at bounding box center [495, 117] width 12 height 12
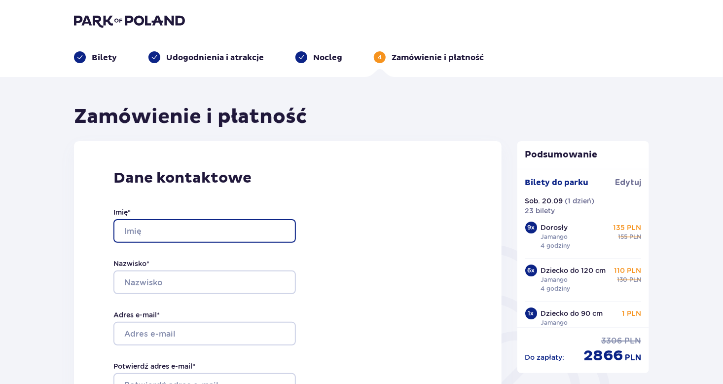
click at [136, 228] on input "Imię *" at bounding box center [204, 231] width 183 height 24
type input "R"
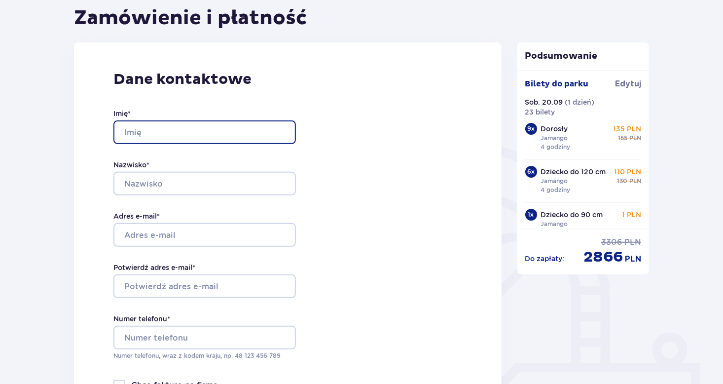
scroll to position [197, 0]
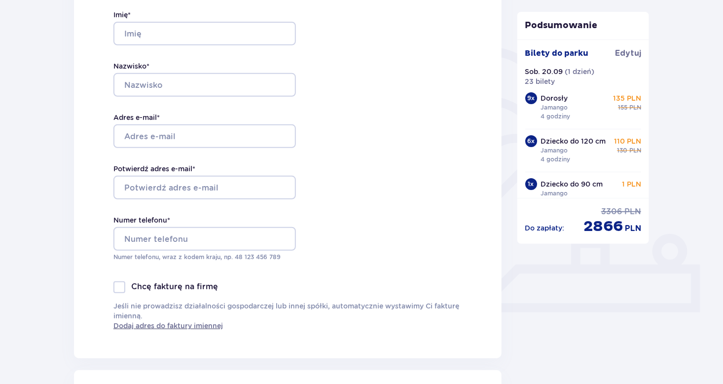
click at [120, 288] on div at bounding box center [119, 287] width 12 height 12
checkbox input "true"
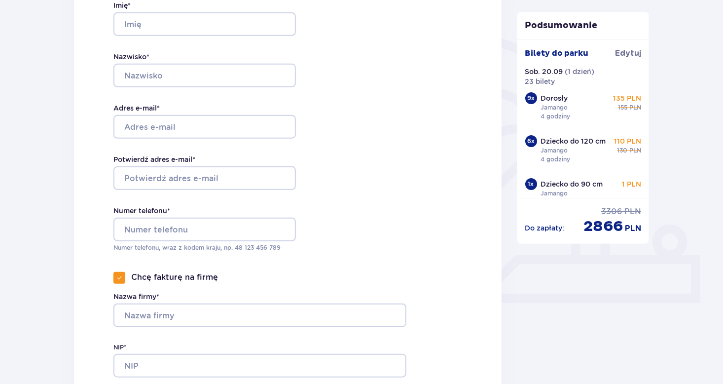
scroll to position [148, 0]
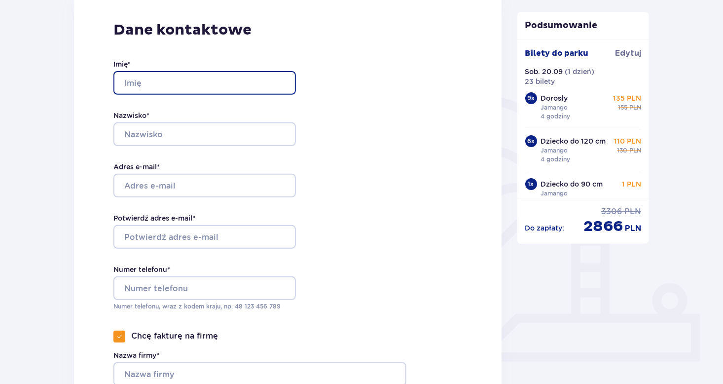
click at [127, 84] on input "Imię *" at bounding box center [204, 83] width 183 height 24
type input "Renata"
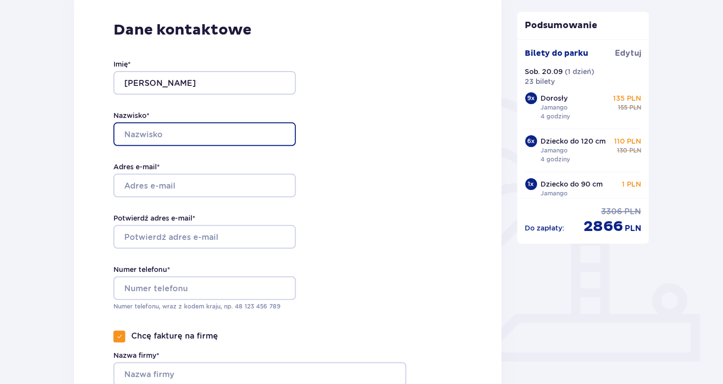
click at [131, 129] on input "Nazwisko *" at bounding box center [204, 134] width 183 height 24
type input "Kowalik"
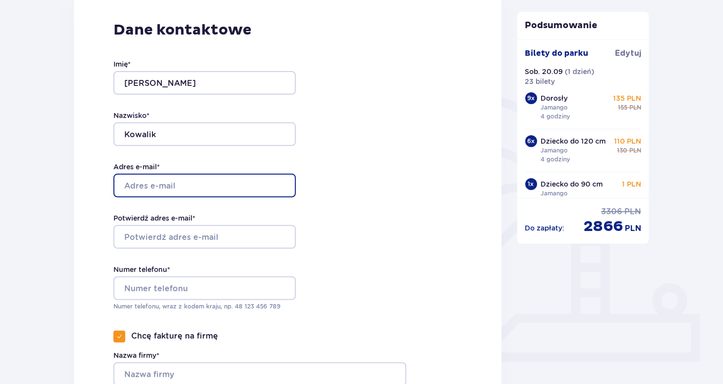
click at [132, 182] on input "Adres e-mail *" at bounding box center [204, 186] width 183 height 24
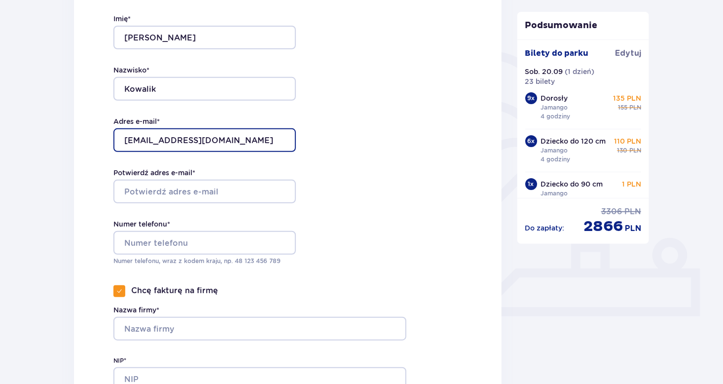
scroll to position [247, 0]
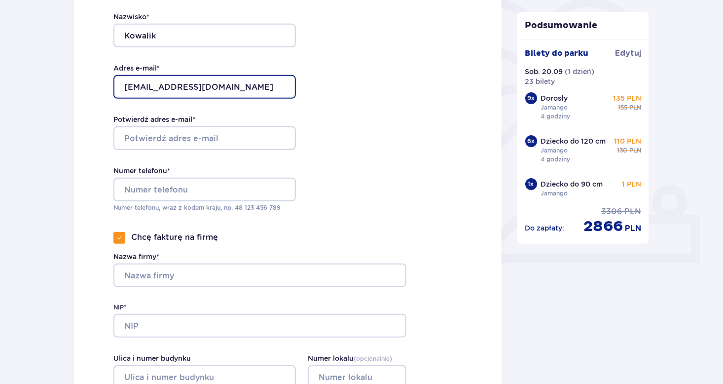
type input "[EMAIL_ADDRESS][DOMAIN_NAME]"
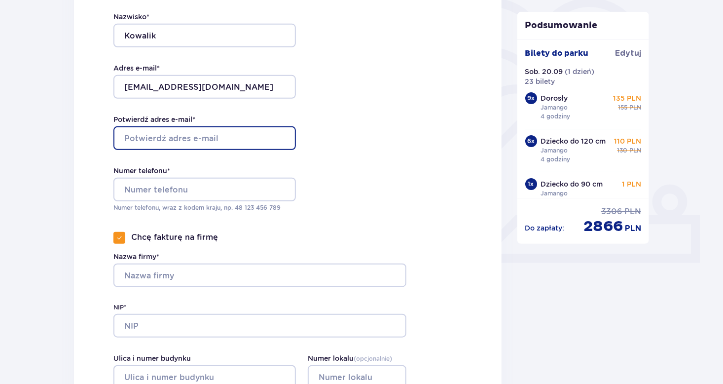
click at [170, 140] on input "Potwierdź adres e-mail *" at bounding box center [204, 138] width 183 height 24
type input "[EMAIL_ADDRESS][DOMAIN_NAME]"
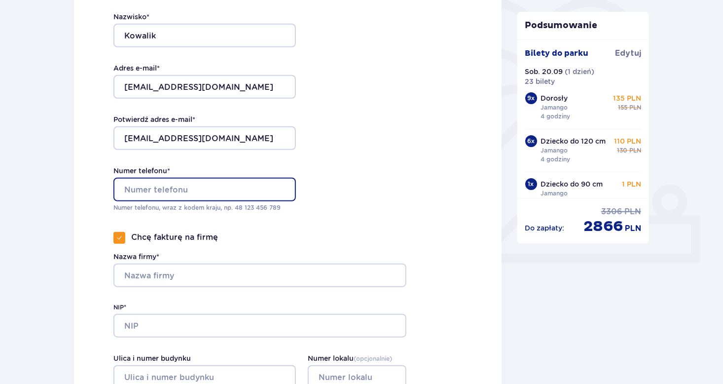
click at [138, 187] on input "Numer telefonu *" at bounding box center [204, 190] width 183 height 24
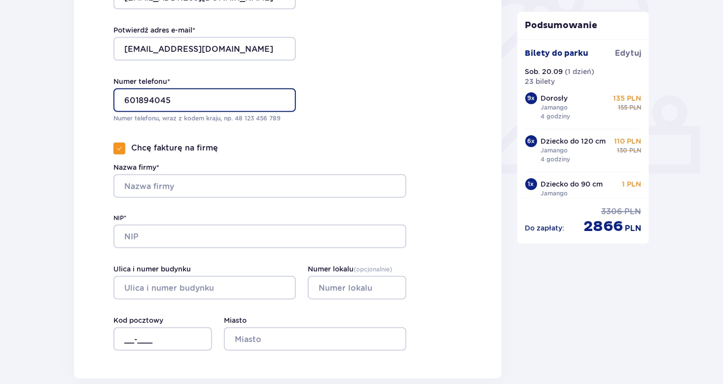
scroll to position [345, 0]
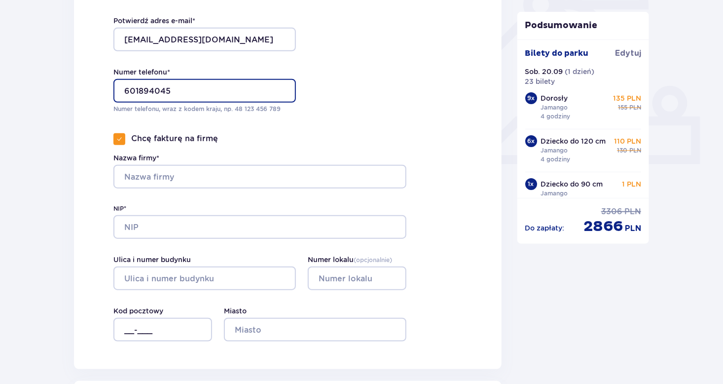
type input "601894045"
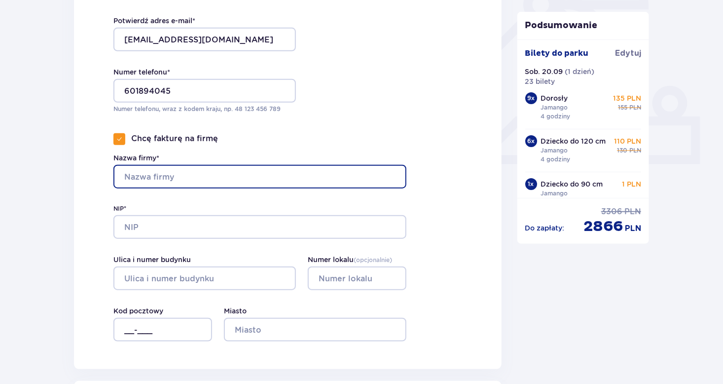
click at [136, 177] on input "Nazwa firmy*" at bounding box center [259, 177] width 293 height 24
type input "STOWARZYSZENIE NAUCZYCIELI "ZDROWA SZKOŁA""
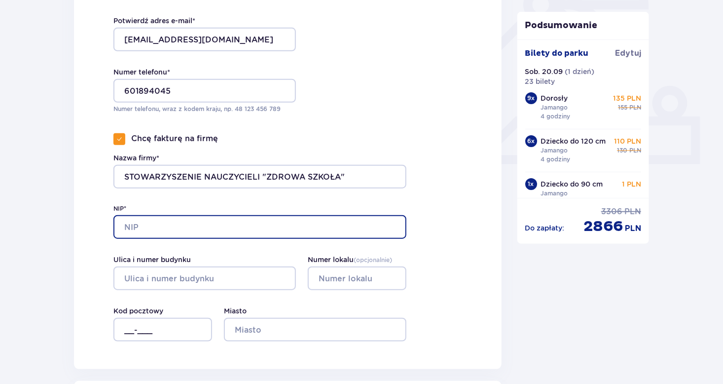
click at [136, 226] on input "NIP*" at bounding box center [259, 227] width 293 height 24
type input "6641553291"
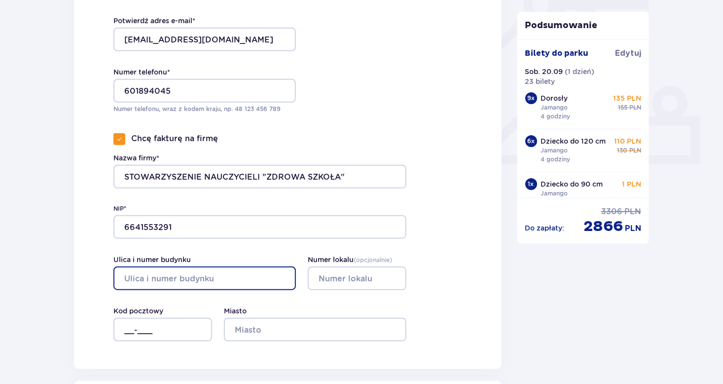
click at [137, 276] on input "Ulica i numer budynku" at bounding box center [204, 278] width 183 height 24
drag, startPoint x: 197, startPoint y: 277, endPoint x: 125, endPoint y: 275, distance: 72.6
click at [125, 275] on input "pRĄDZYŃSKIEGO" at bounding box center [204, 278] width 183 height 24
type input "P"
type input "p"
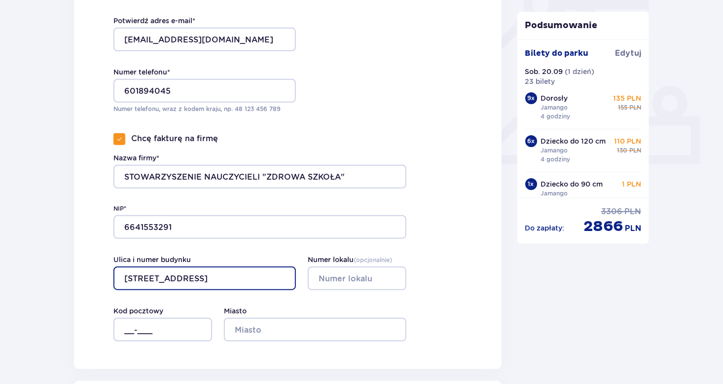
type input "Prądzyńskiego 2"
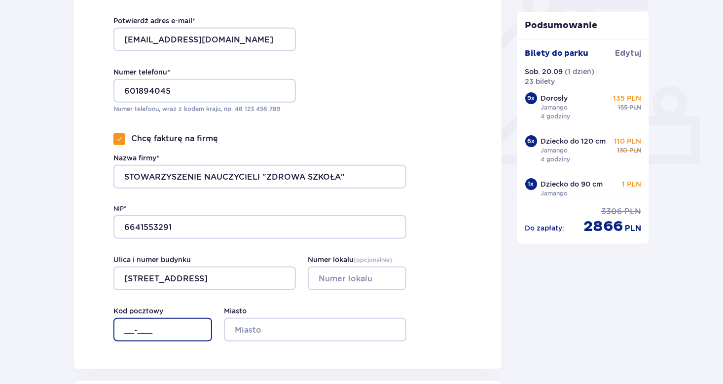
click at [132, 329] on input "__-___" at bounding box center [162, 330] width 99 height 24
click at [148, 331] on input "27-___" at bounding box center [162, 330] width 99 height 24
type input "27-200"
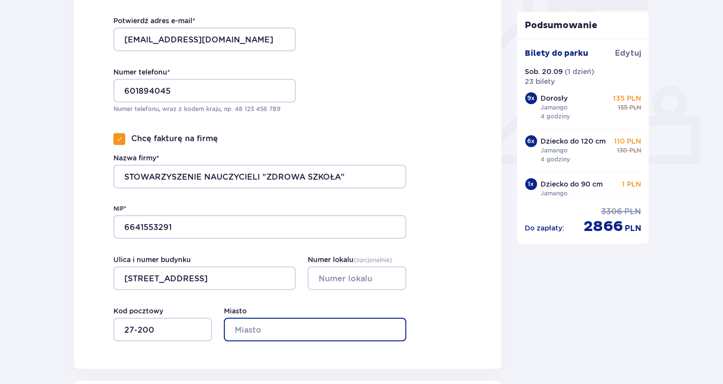
click at [233, 330] on input "Miasto" at bounding box center [315, 330] width 183 height 24
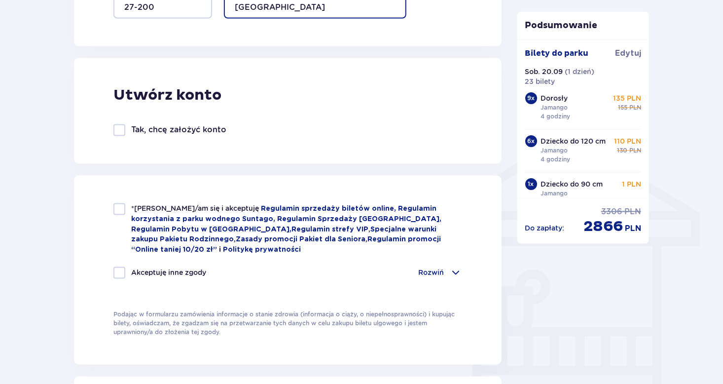
scroll to position [691, 0]
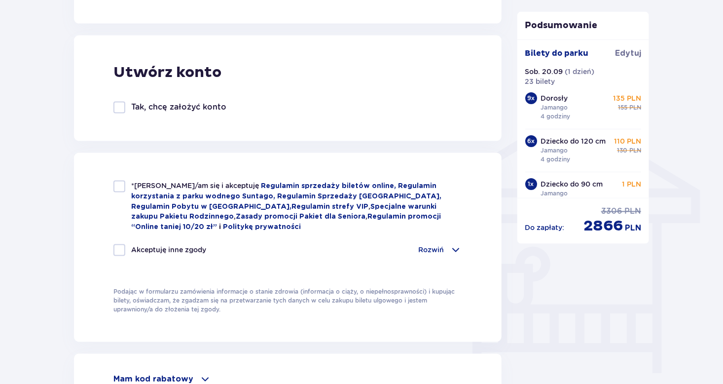
type input "Starachowice"
click at [120, 186] on div at bounding box center [119, 187] width 12 height 12
checkbox input "true"
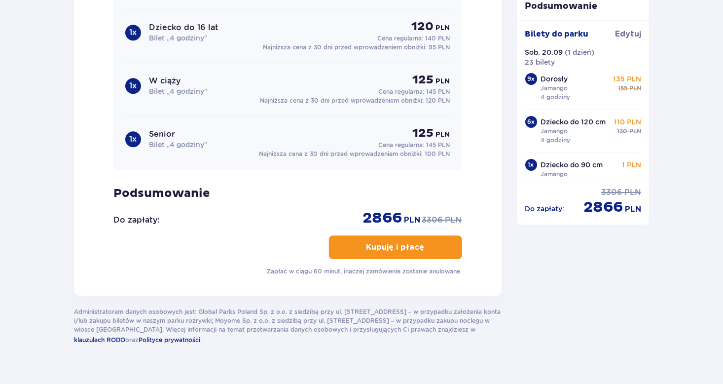
scroll to position [1332, 0]
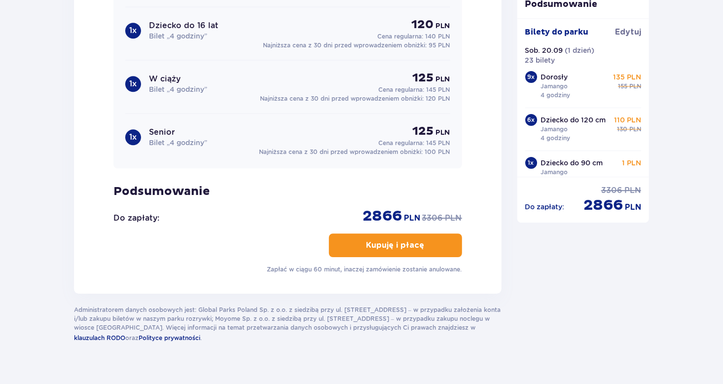
click at [394, 241] on p "Kupuję i płacę" at bounding box center [396, 245] width 58 height 11
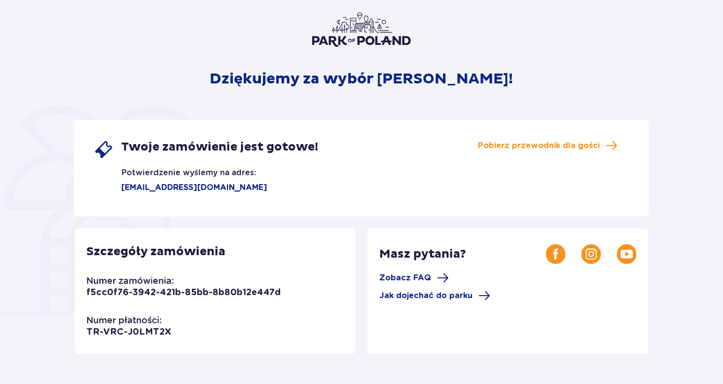
scroll to position [49, 0]
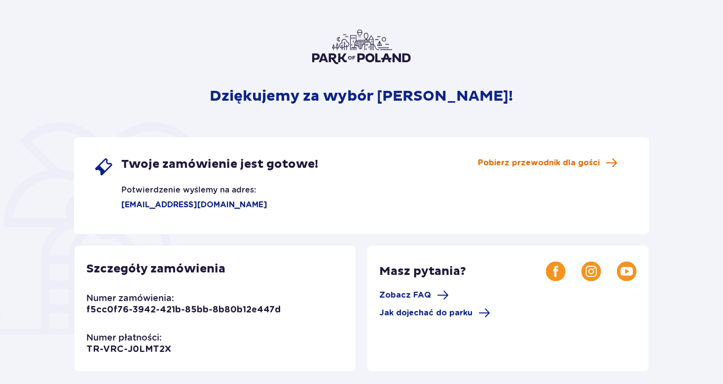
click at [612, 163] on span at bounding box center [612, 163] width 12 height 12
